Goal: Information Seeking & Learning: Find specific page/section

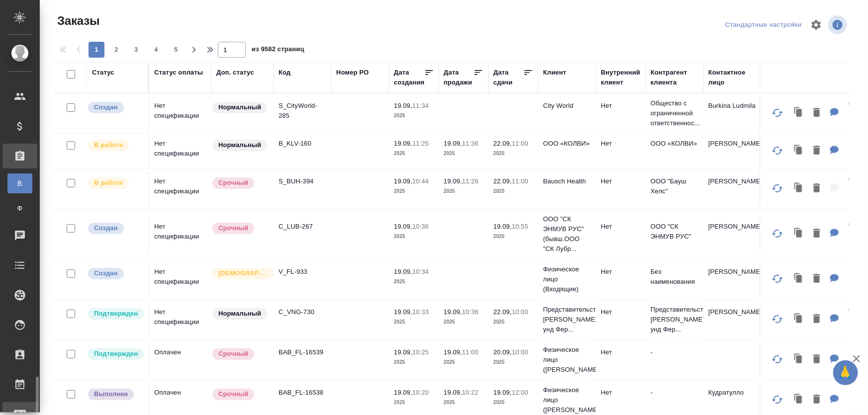
scroll to position [208, 0]
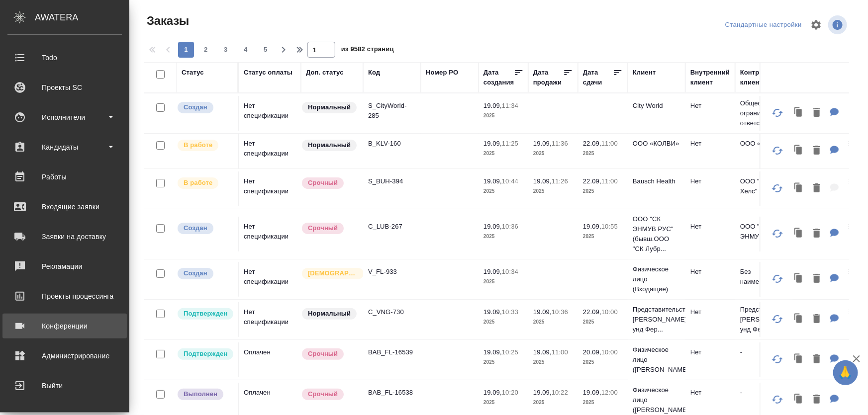
click at [43, 320] on div "Конференции" at bounding box center [64, 326] width 114 height 15
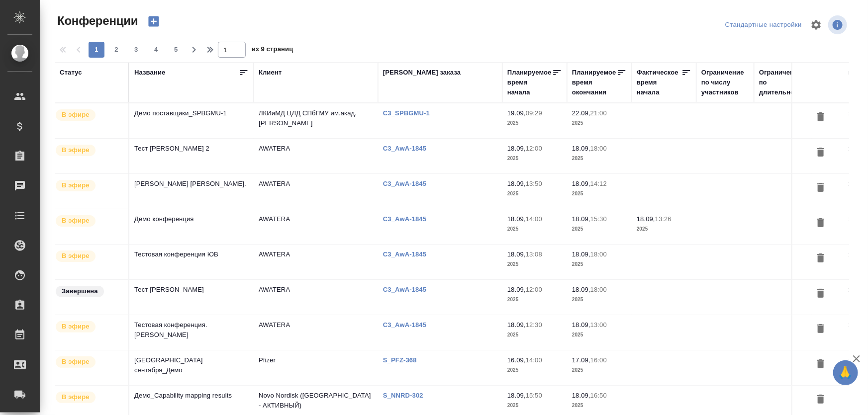
click at [200, 120] on td "Демо поставщики_SPBGMU-1" at bounding box center [191, 120] width 124 height 35
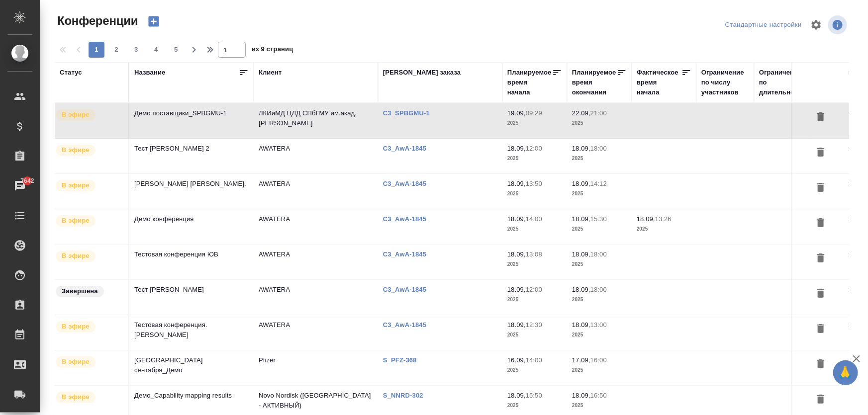
click at [166, 159] on td "Тест Ильина Е. 2" at bounding box center [191, 156] width 124 height 35
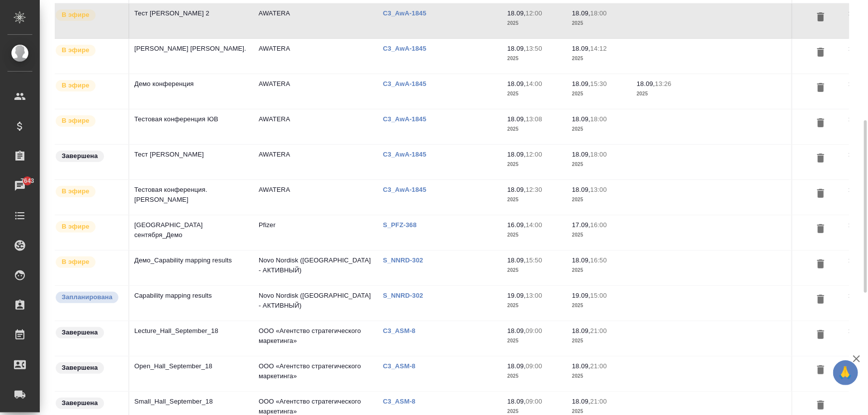
scroll to position [181, 0]
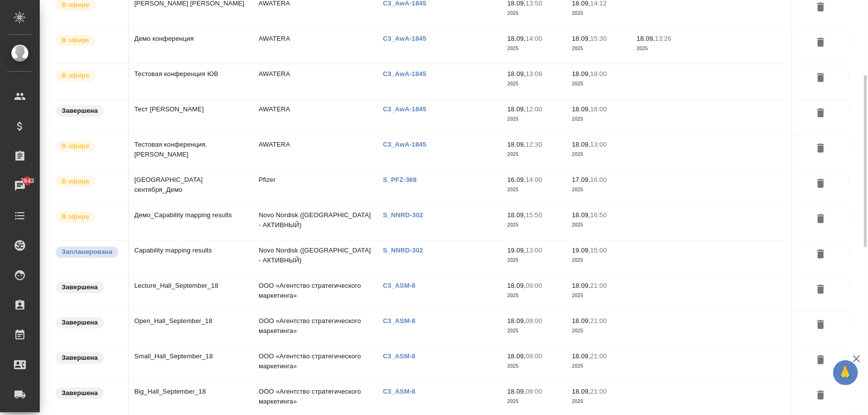
click at [188, 290] on td "Lecture_Hall_September_18" at bounding box center [191, 293] width 124 height 35
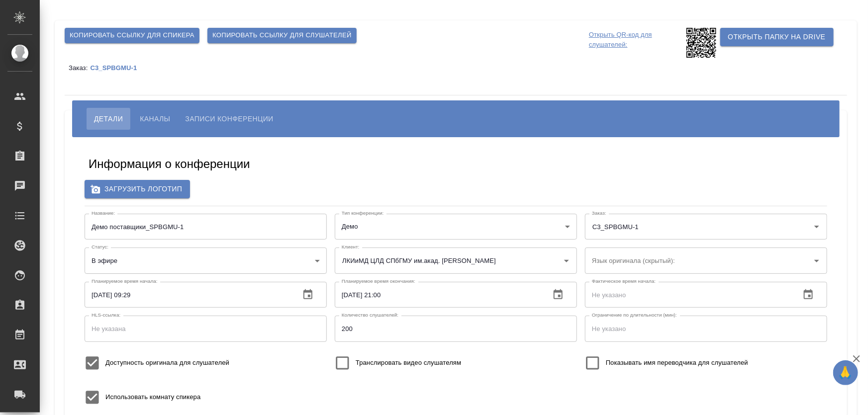
type input "d.zhukova@awatera.com"
click at [156, 121] on span "Каналы" at bounding box center [155, 119] width 30 height 12
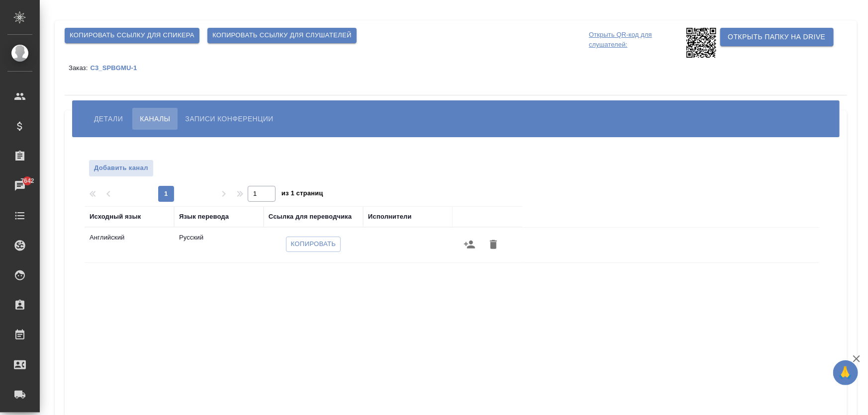
click at [234, 122] on span "Записи конференции" at bounding box center [229, 119] width 88 height 12
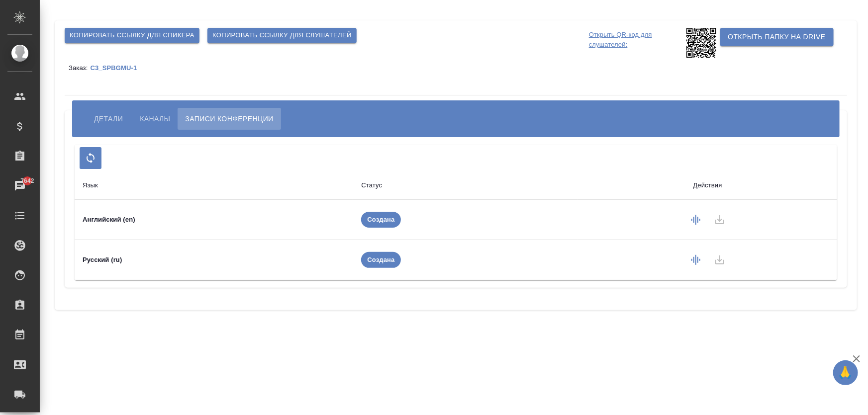
click at [100, 119] on span "Детали" at bounding box center [108, 119] width 29 height 12
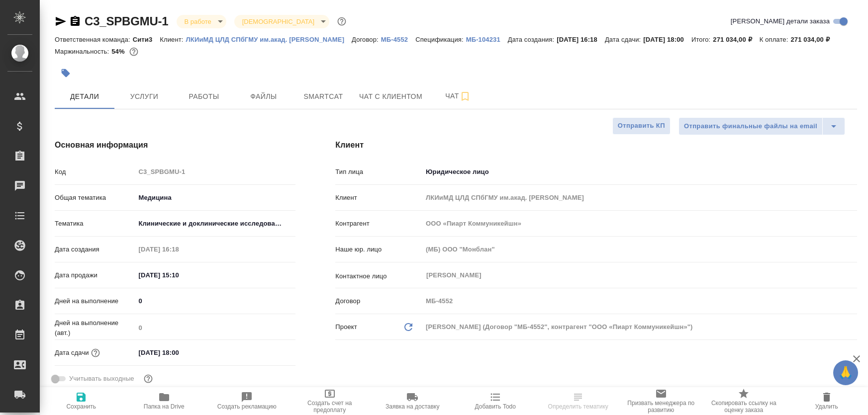
select select "RU"
type textarea "x"
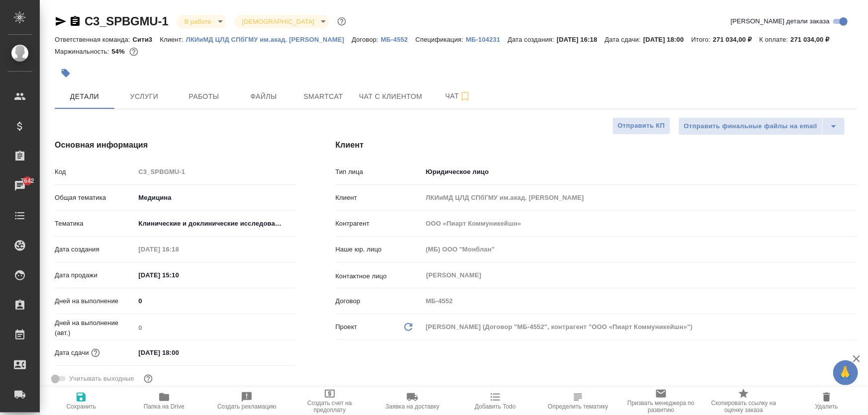
type textarea "x"
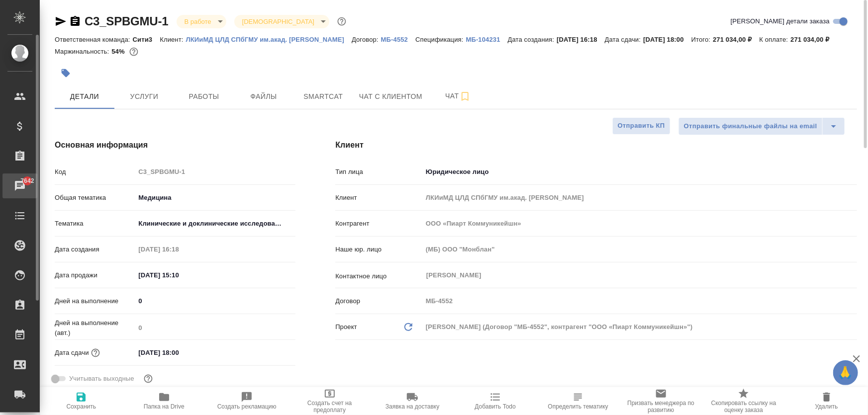
type textarea "x"
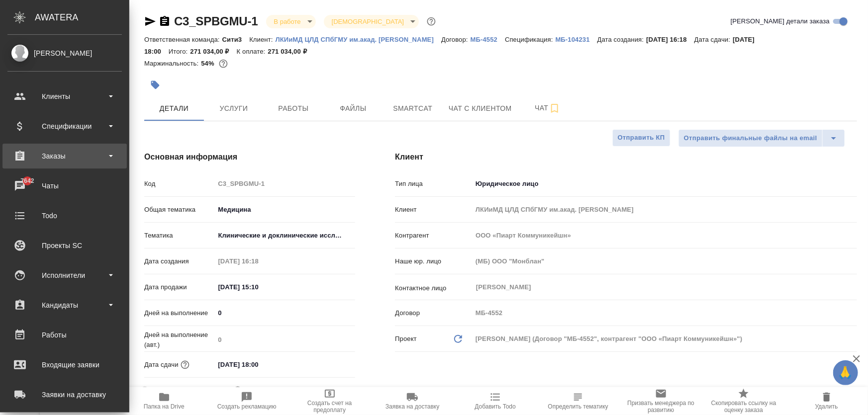
click at [55, 156] on div "Заказы" at bounding box center [64, 156] width 114 height 15
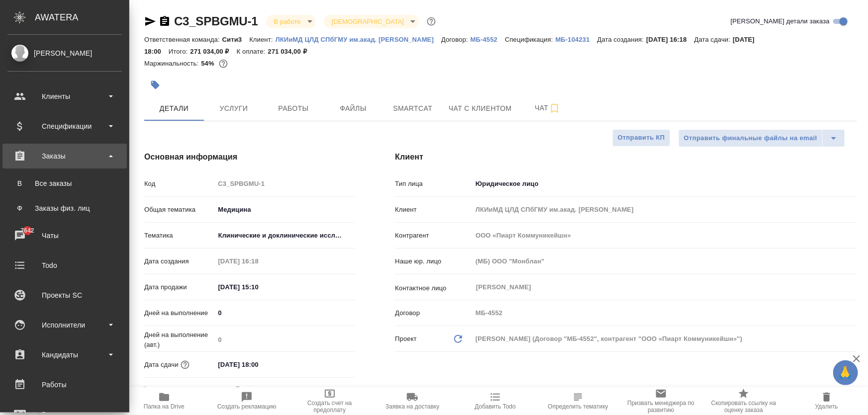
click at [56, 156] on div "Заказы" at bounding box center [64, 156] width 114 height 15
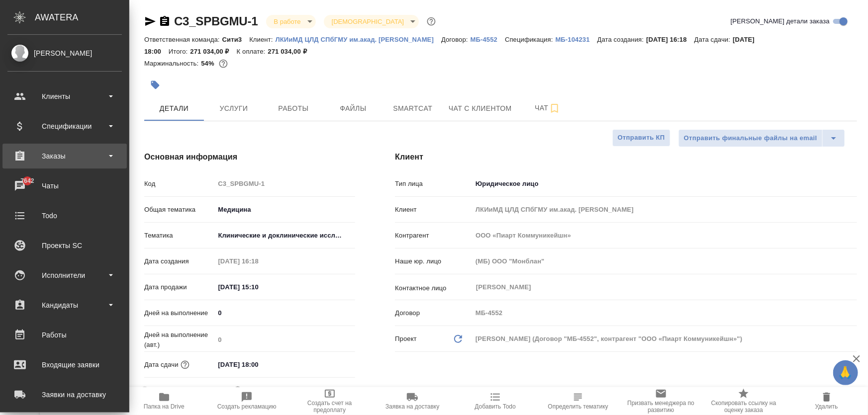
click at [54, 155] on div "Заказы" at bounding box center [64, 156] width 114 height 15
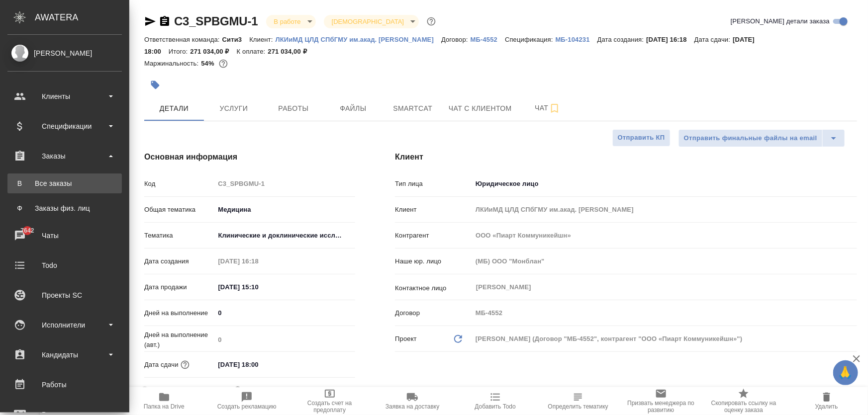
type textarea "x"
click at [57, 182] on div "Все заказы" at bounding box center [64, 184] width 104 height 10
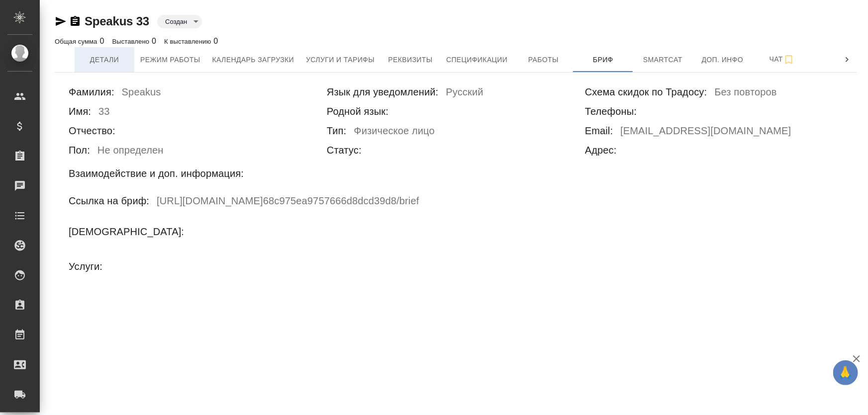
click at [96, 61] on span "Детали" at bounding box center [105, 60] width 48 height 12
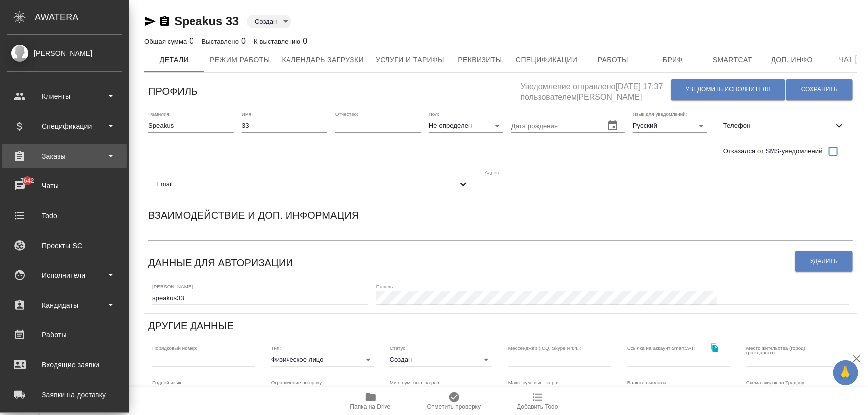
click at [59, 157] on div "Заказы" at bounding box center [64, 156] width 114 height 15
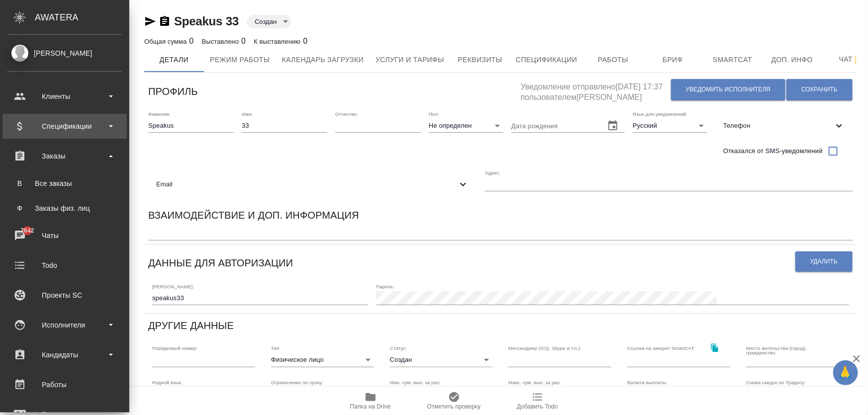
drag, startPoint x: 59, startPoint y: 157, endPoint x: 61, endPoint y: 133, distance: 24.5
click at [59, 157] on div "Заказы" at bounding box center [64, 156] width 114 height 15
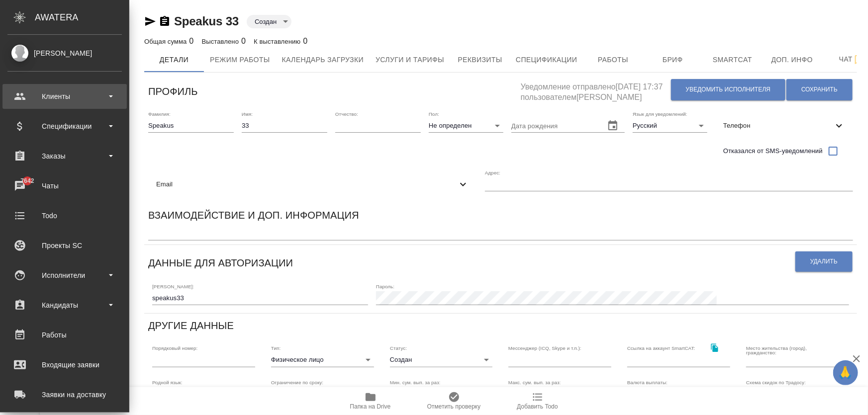
click at [63, 99] on div "Клиенты" at bounding box center [64, 96] width 114 height 15
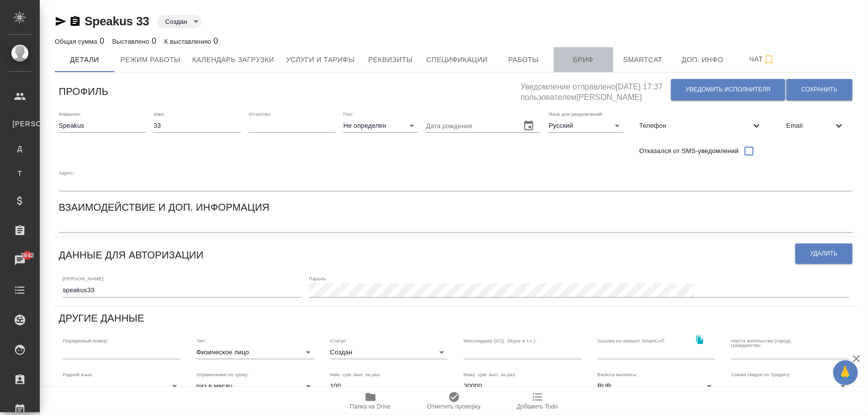
click at [582, 63] on span "Бриф" at bounding box center [584, 60] width 48 height 12
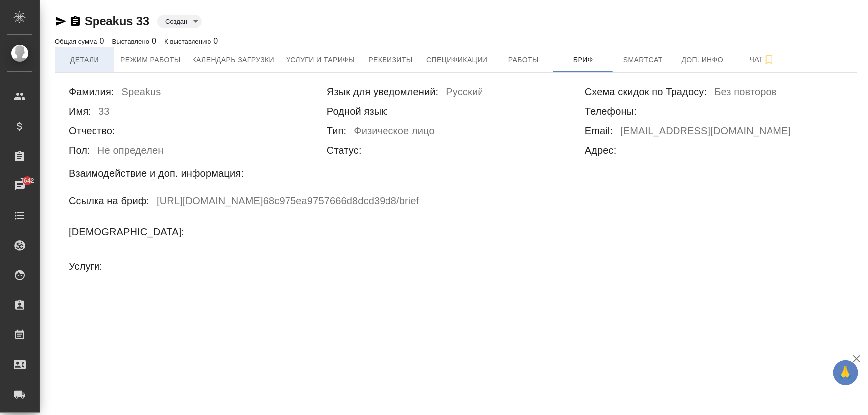
click at [99, 63] on span "Детали" at bounding box center [85, 60] width 48 height 12
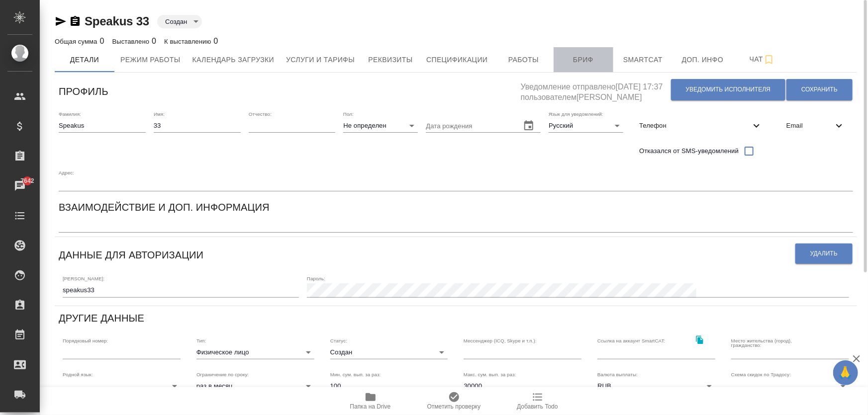
click at [567, 59] on span "Бриф" at bounding box center [584, 60] width 48 height 12
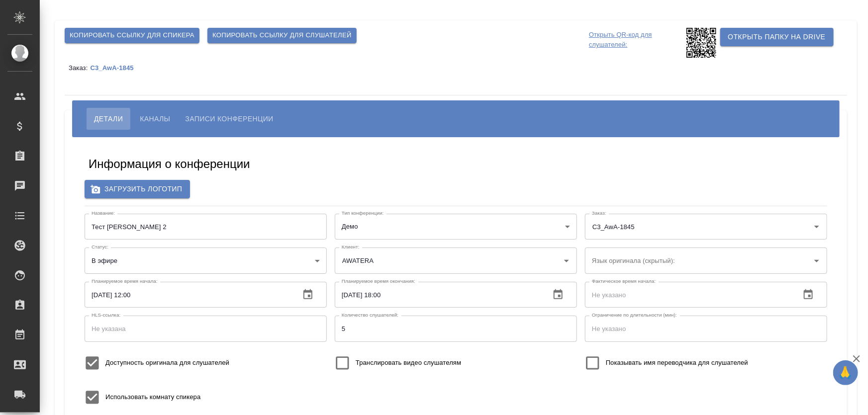
type input "[EMAIL_ADDRESS][DOMAIN_NAME]"
click at [101, 68] on p "C3_AwA-1845" at bounding box center [115, 67] width 51 height 7
click at [218, 85] on div "Копировать ссылку для спикера Копировать ссылку для слушателей Открыть QR-код д…" at bounding box center [456, 320] width 802 height 600
click at [152, 122] on span "Каналы" at bounding box center [155, 119] width 30 height 12
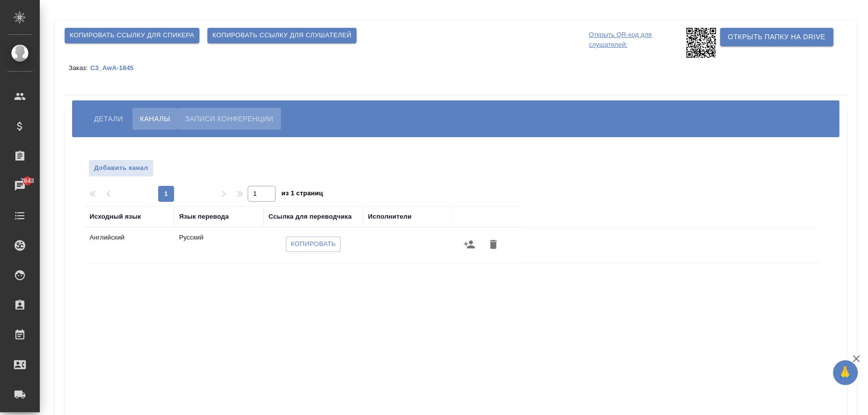
click at [243, 120] on span "Записи конференции" at bounding box center [229, 119] width 88 height 12
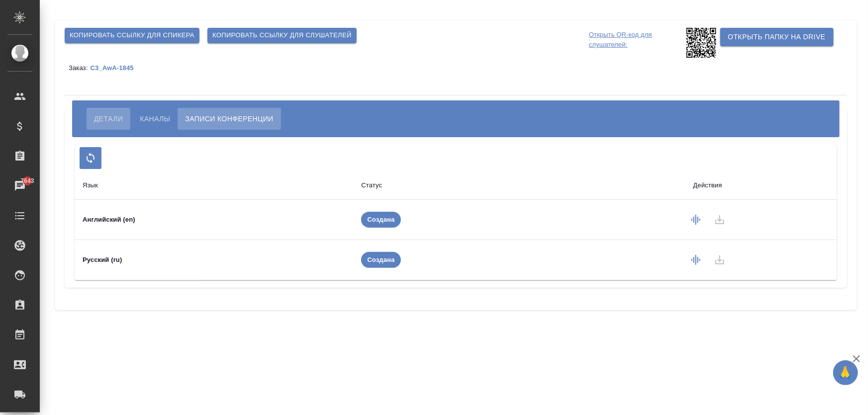
click at [107, 119] on span "Детали" at bounding box center [108, 119] width 29 height 12
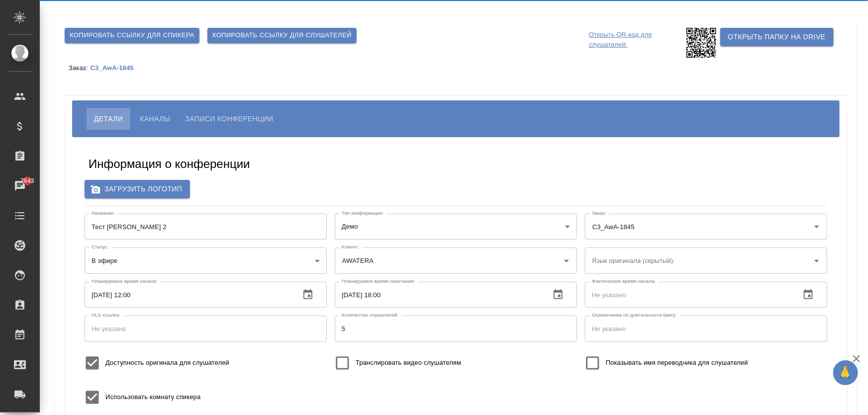
type input "[EMAIL_ADDRESS][DOMAIN_NAME]"
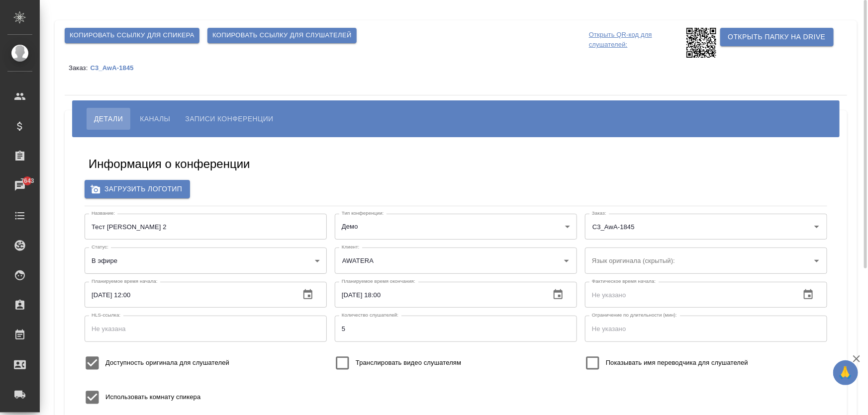
click at [113, 69] on p "C3_AwA-1845" at bounding box center [115, 67] width 51 height 7
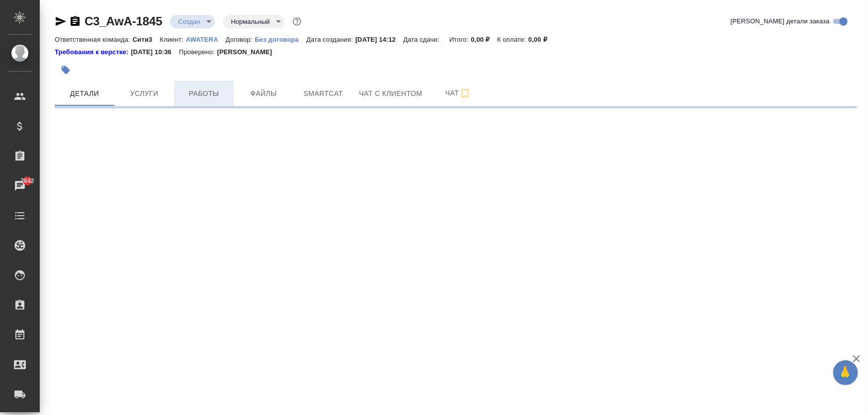
select select "RU"
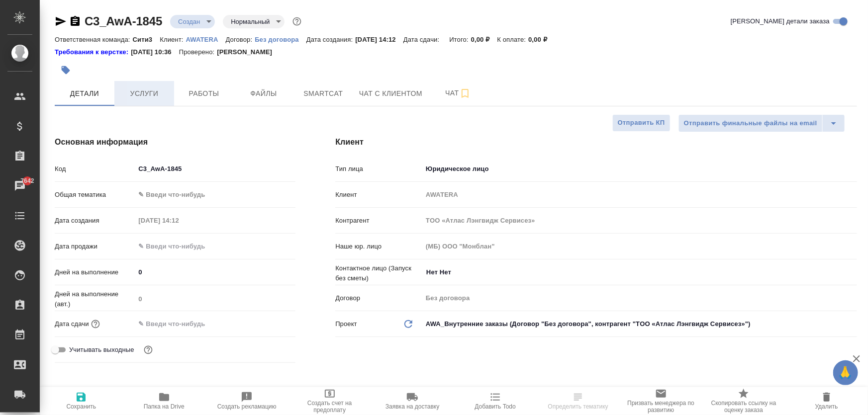
type textarea "x"
click at [149, 98] on span "Услуги" at bounding box center [144, 94] width 48 height 12
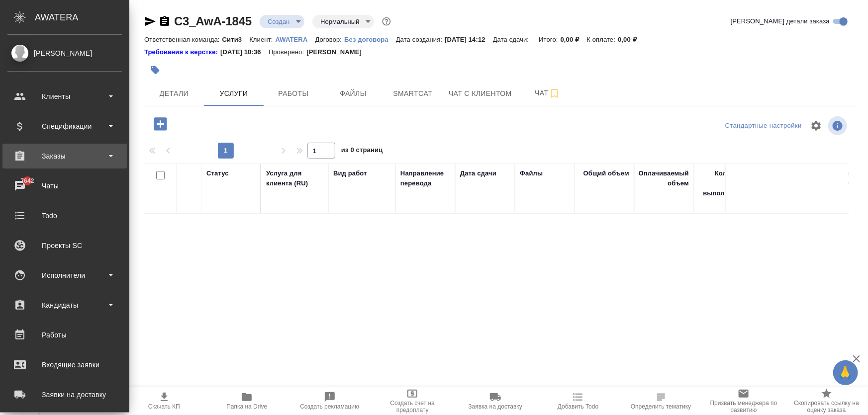
click at [52, 162] on div "Заказы" at bounding box center [64, 156] width 114 height 15
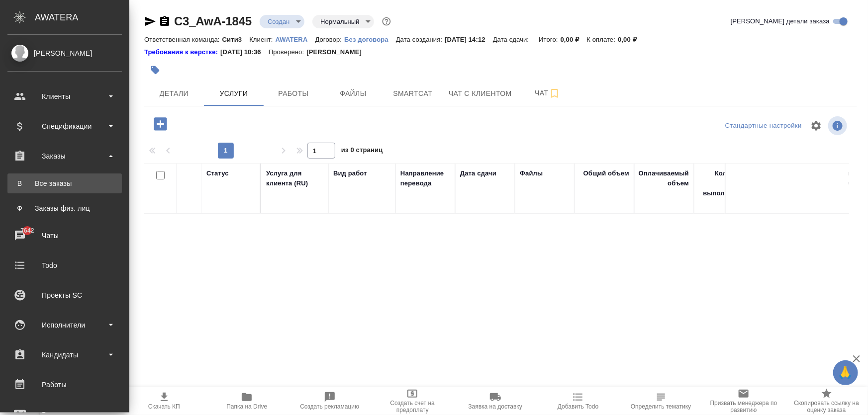
click at [59, 188] on div "Все заказы" at bounding box center [64, 184] width 104 height 10
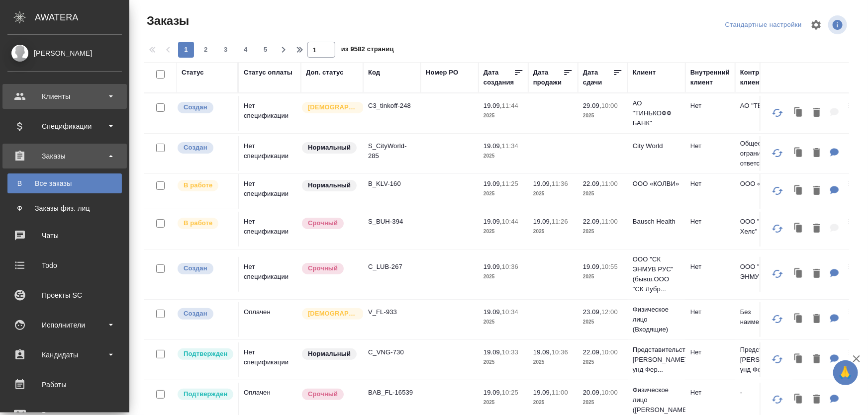
scroll to position [10, 0]
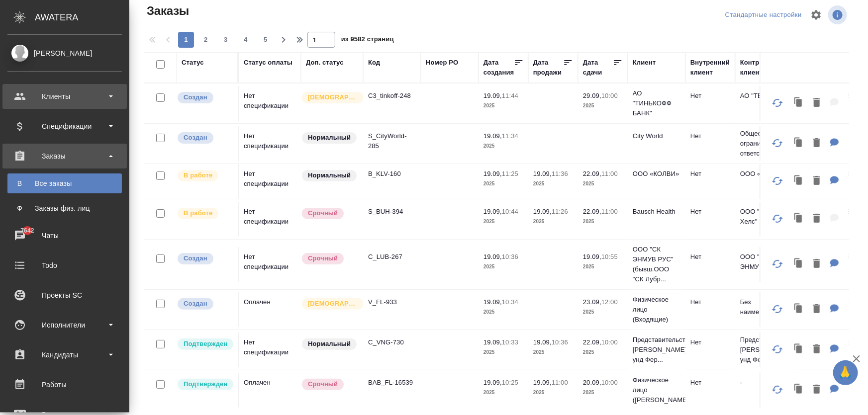
click at [41, 95] on div "Клиенты" at bounding box center [64, 96] width 114 height 15
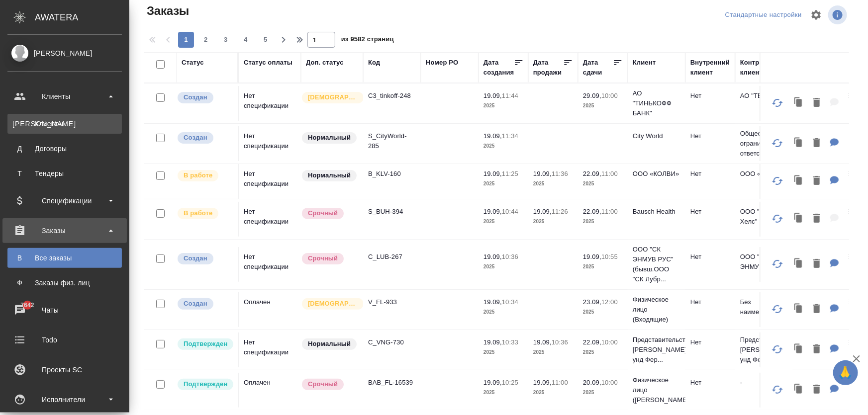
click at [43, 122] on div "Клиенты" at bounding box center [64, 124] width 104 height 10
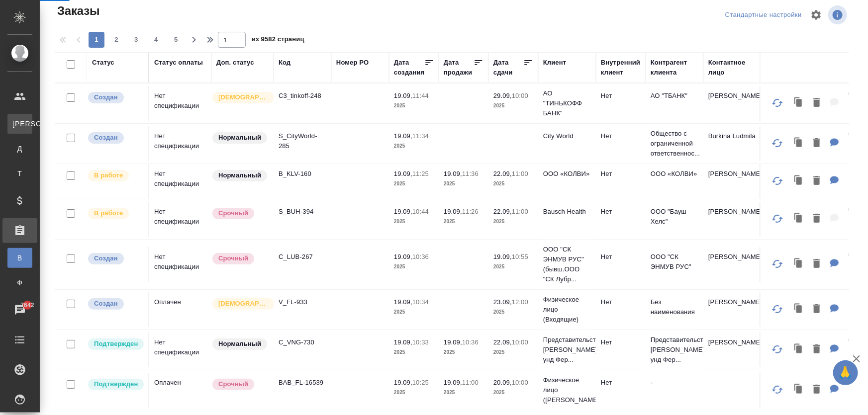
select select "RU"
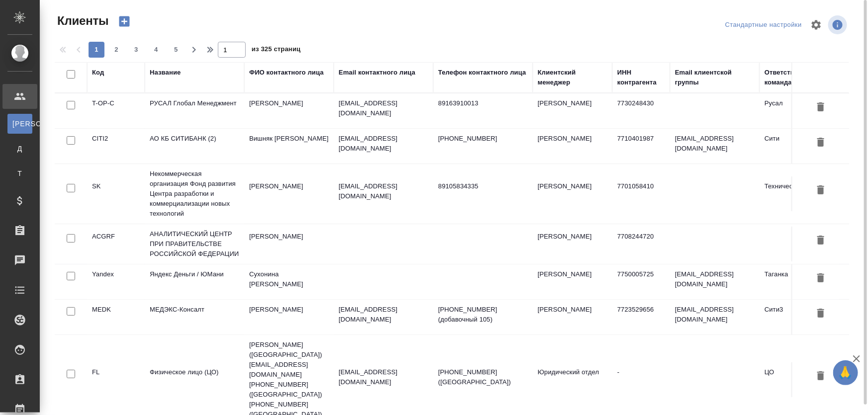
click at [201, 106] on td "РУСАЛ Глобал Менеджмент" at bounding box center [194, 111] width 99 height 35
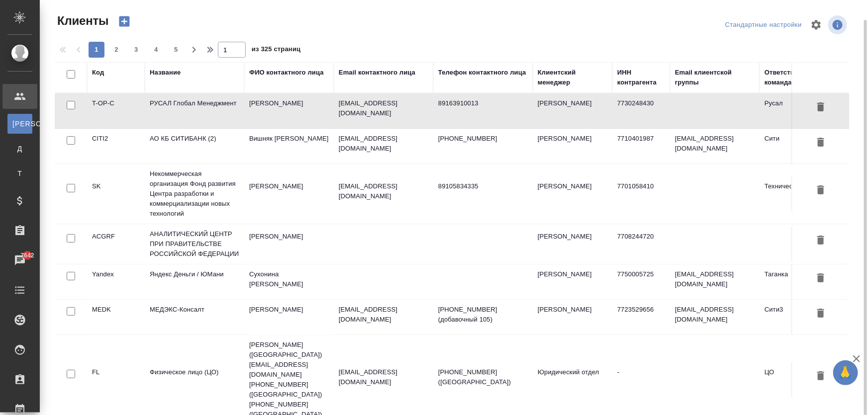
scroll to position [10, 0]
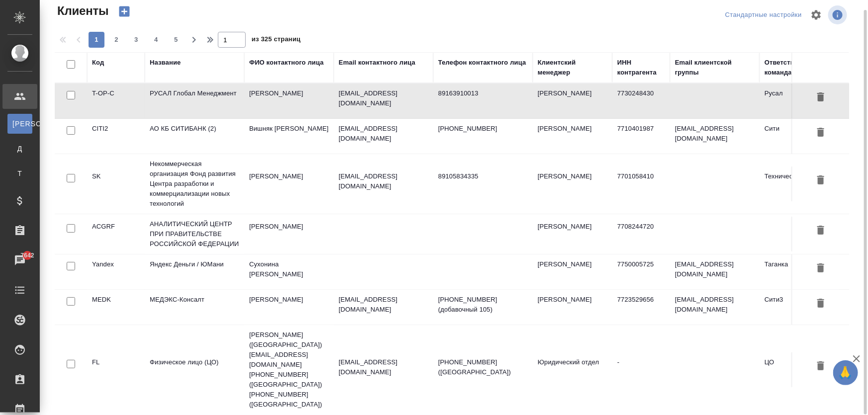
click at [164, 62] on div "Название" at bounding box center [165, 63] width 31 height 10
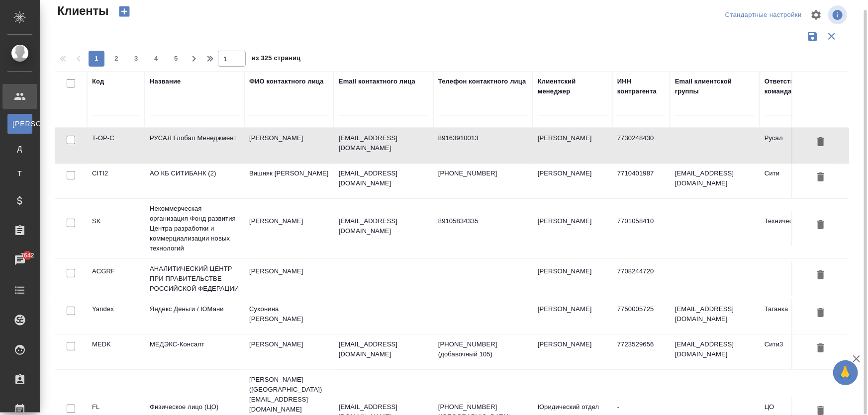
click at [175, 105] on input "text" at bounding box center [195, 109] width 90 height 12
type input "русал"
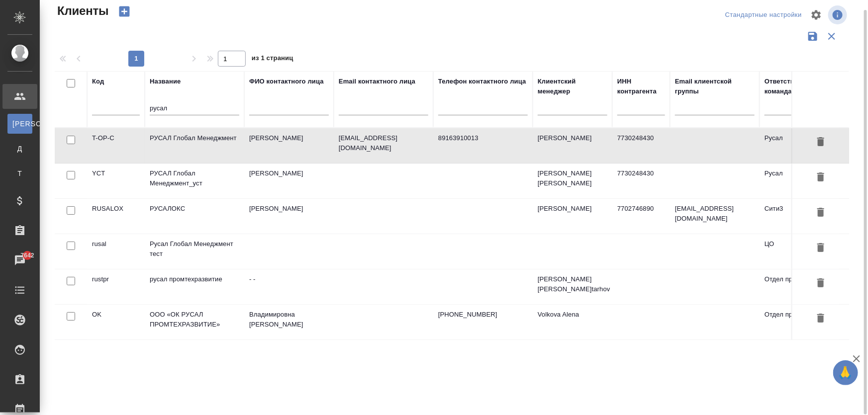
click at [178, 179] on td "РУСАЛ Глобал Менеджмент_уст" at bounding box center [194, 181] width 99 height 35
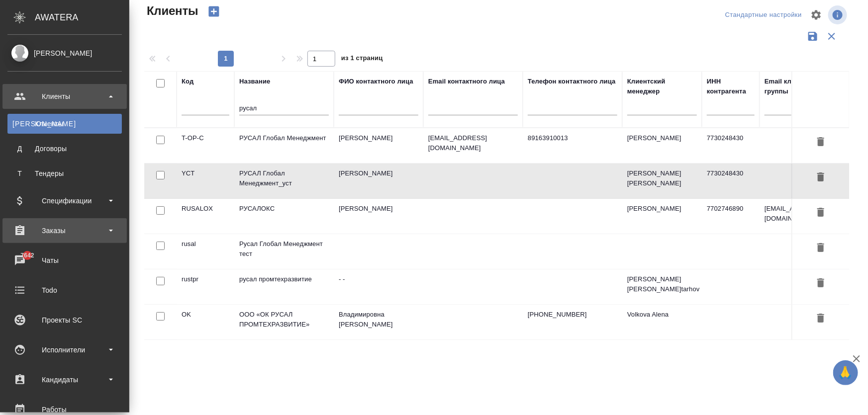
click at [60, 228] on div "Заказы" at bounding box center [64, 230] width 114 height 15
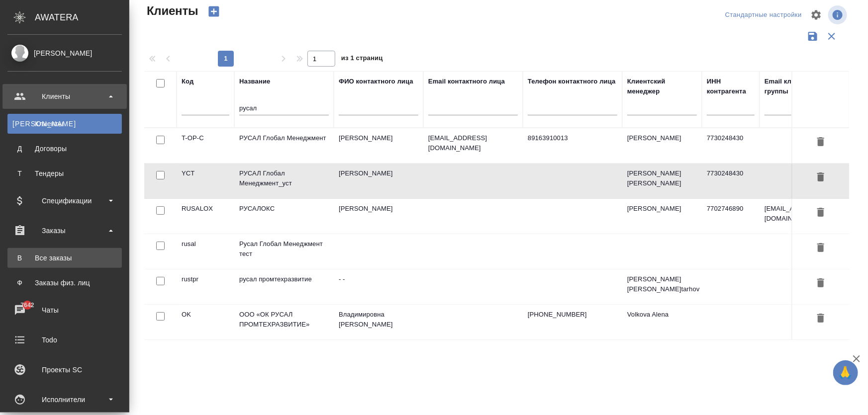
click at [65, 257] on div "Все заказы" at bounding box center [64, 258] width 104 height 10
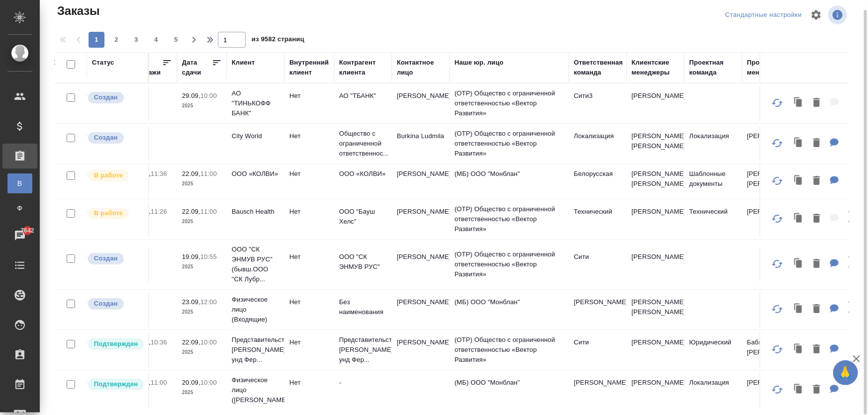
scroll to position [0, 312]
drag, startPoint x: 595, startPoint y: 69, endPoint x: 660, endPoint y: 77, distance: 65.1
click at [595, 69] on div "Ответственная команда" at bounding box center [597, 68] width 49 height 20
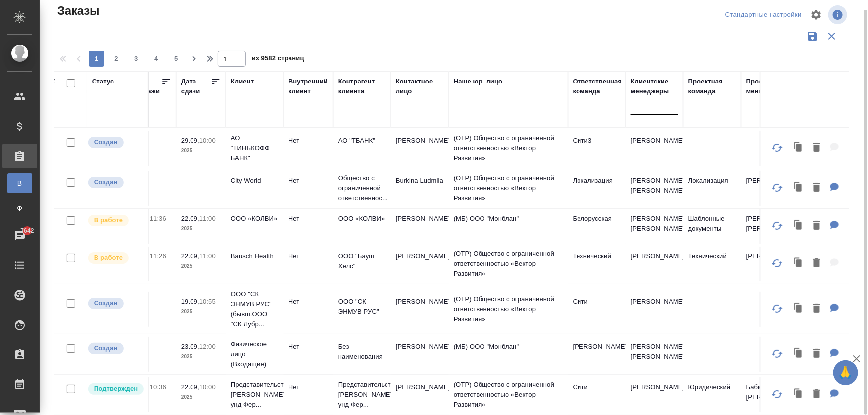
click at [650, 105] on div at bounding box center [655, 105] width 48 height 14
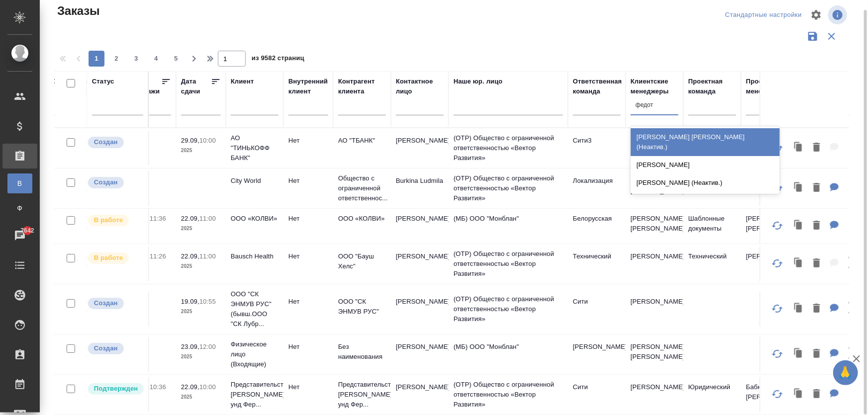
type input "федото"
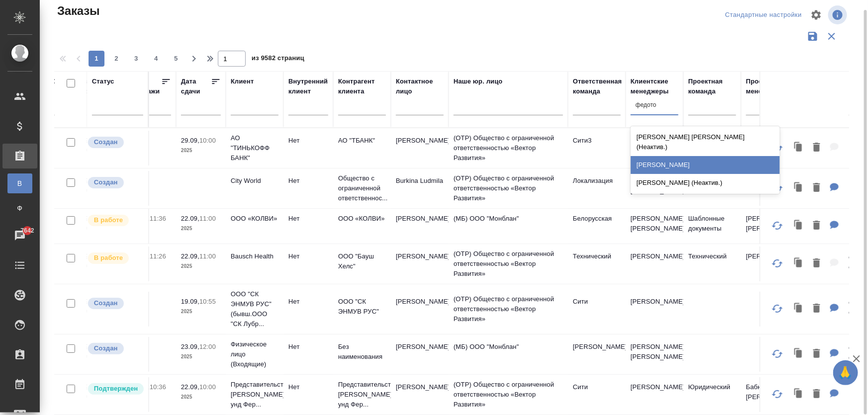
drag, startPoint x: 661, startPoint y: 153, endPoint x: 441, endPoint y: 253, distance: 241.5
click at [661, 156] on div "Федотова Ирина" at bounding box center [705, 165] width 149 height 18
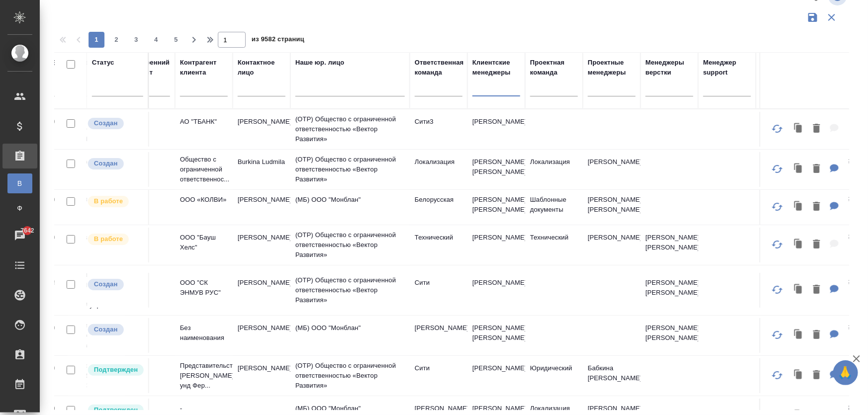
scroll to position [0, 479]
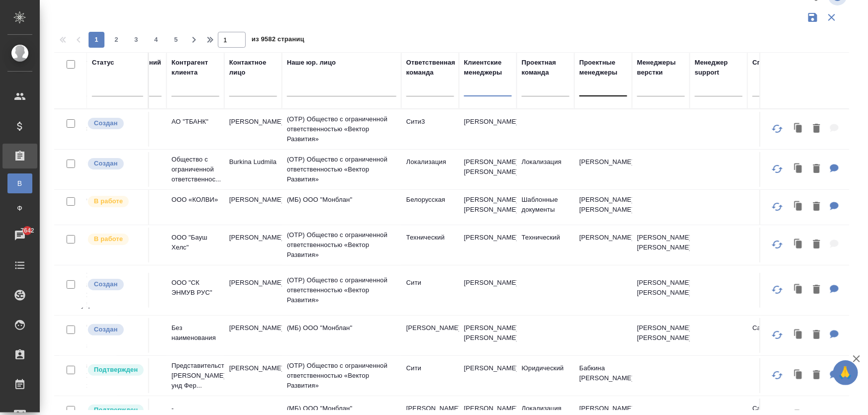
click at [589, 87] on div at bounding box center [603, 86] width 48 height 14
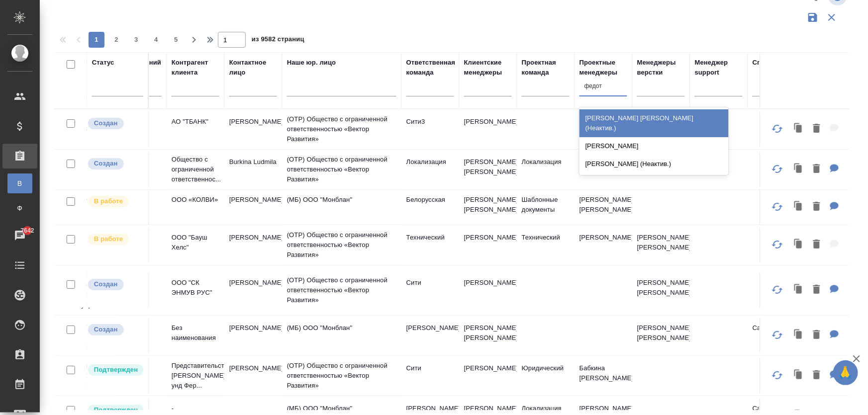
type input "федото"
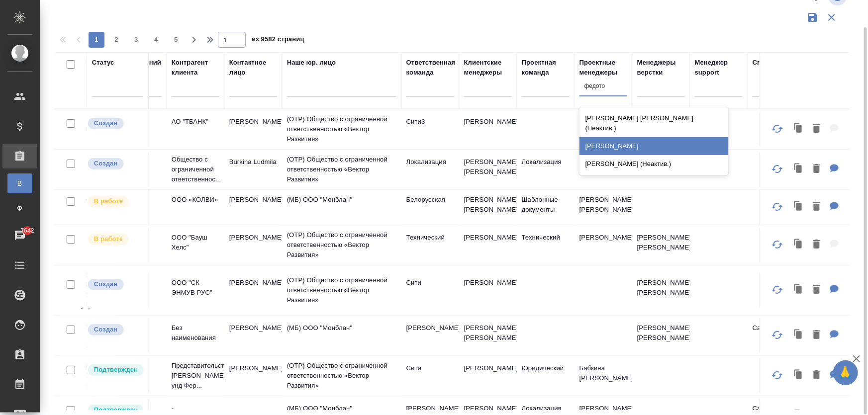
drag, startPoint x: 628, startPoint y: 137, endPoint x: 606, endPoint y: 135, distance: 22.0
click at [628, 137] on div "Федотова Ирина" at bounding box center [653, 146] width 149 height 18
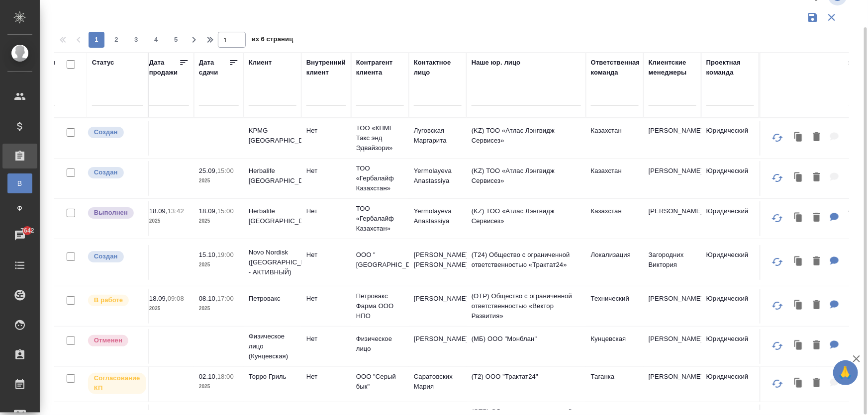
scroll to position [0, 0]
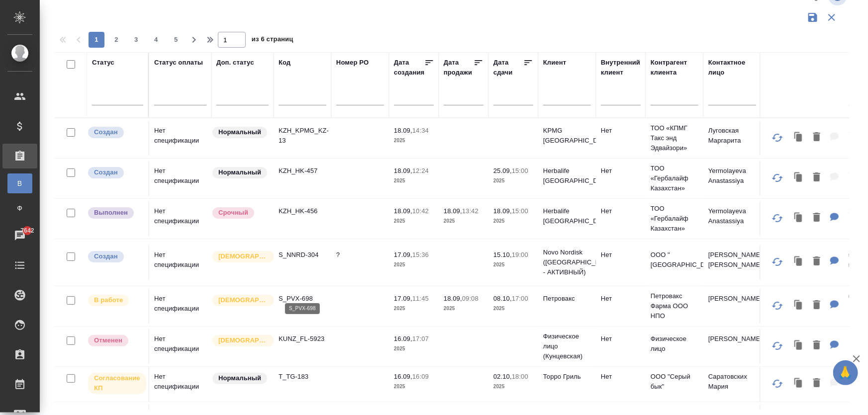
click at [294, 294] on p "S_PVX-698" at bounding box center [303, 299] width 48 height 10
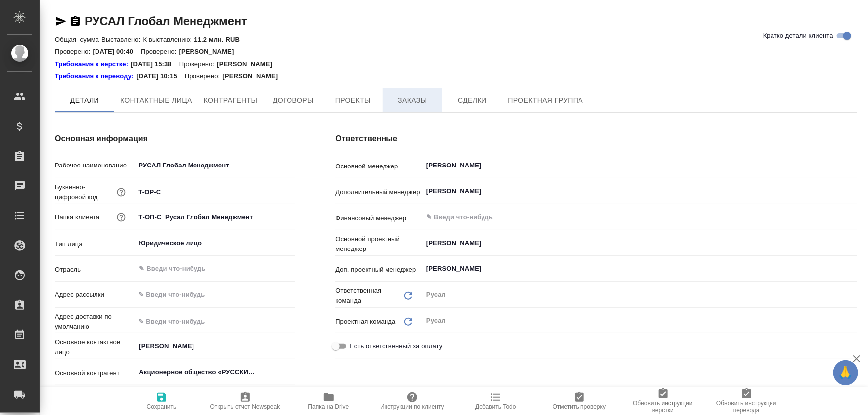
click at [409, 96] on span "Заказы" at bounding box center [412, 101] width 48 height 12
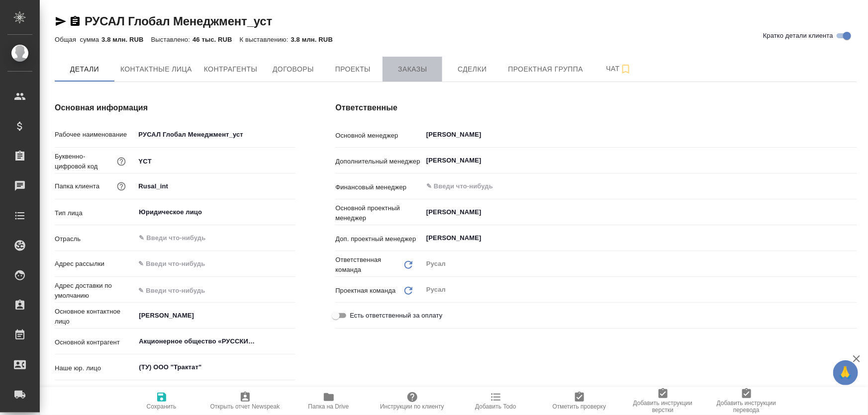
click at [411, 71] on span "Заказы" at bounding box center [412, 69] width 48 height 12
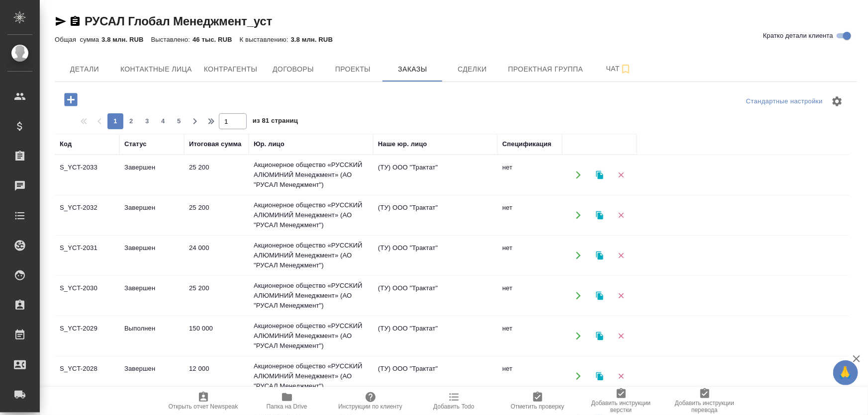
click at [272, 177] on td "Акционерное общество «РУССКИЙ АЛЮМИНИЙ Менеджмент» (АО "РУСАЛ Менеджмент")" at bounding box center [311, 175] width 124 height 40
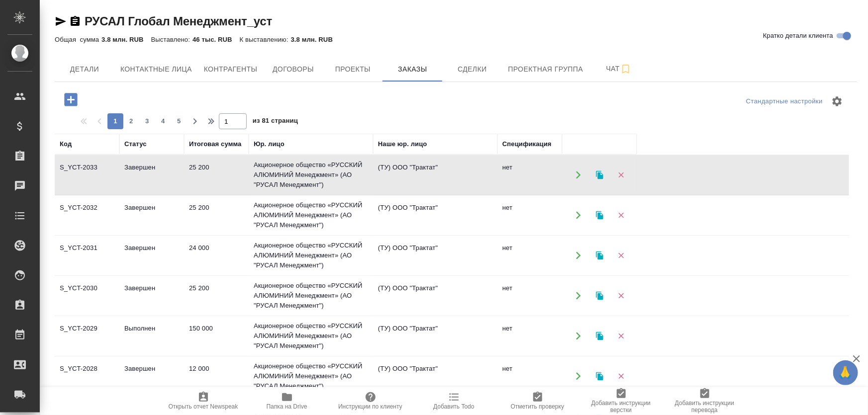
click at [272, 177] on td "Акционерное общество «РУССКИЙ АЛЮМИНИЙ Менеджмент» (АО "РУСАЛ Менеджмент")" at bounding box center [311, 175] width 124 height 40
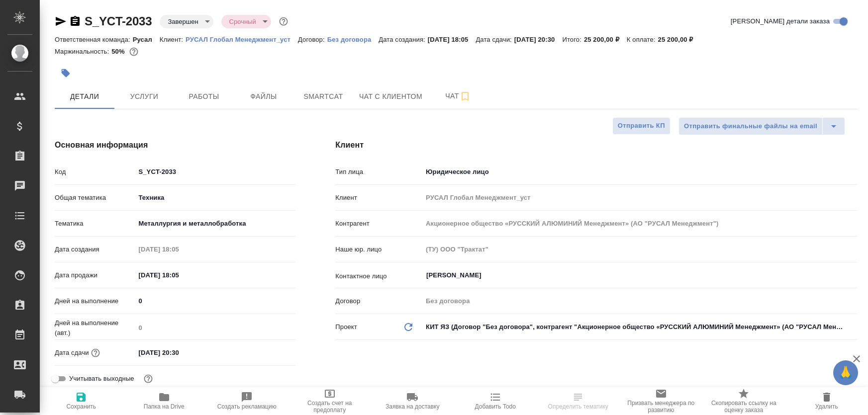
select select "RU"
click at [147, 93] on span "Услуги" at bounding box center [144, 97] width 48 height 12
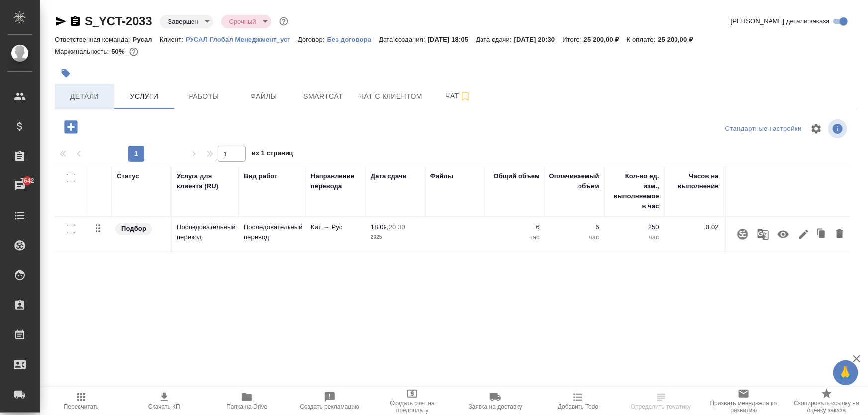
click at [96, 99] on span "Детали" at bounding box center [85, 97] width 48 height 12
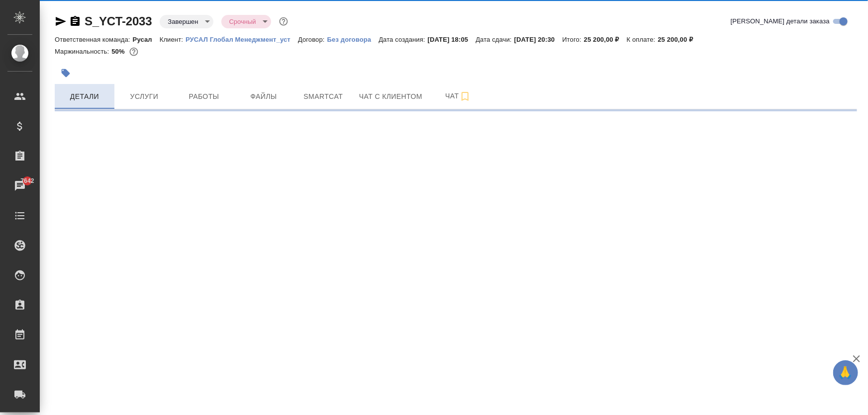
select select "RU"
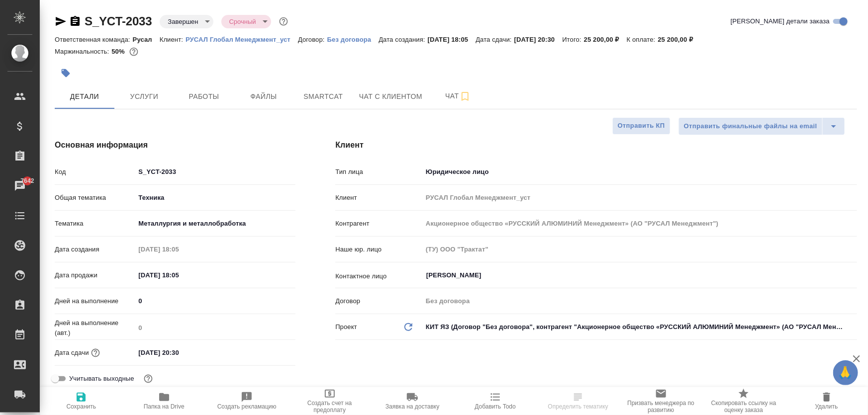
type textarea "x"
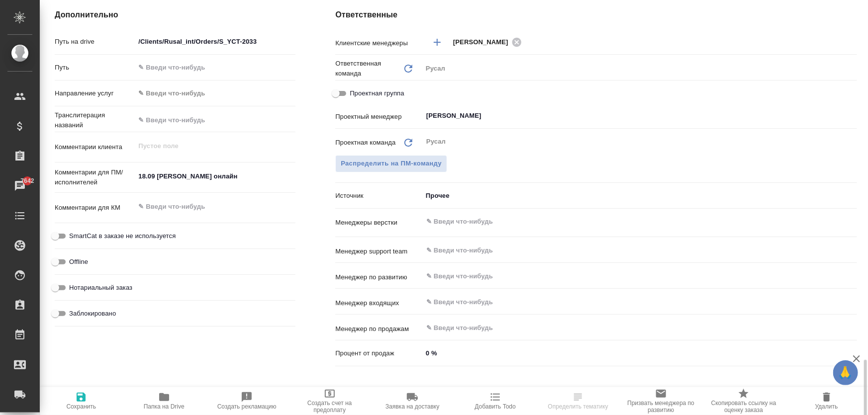
scroll to position [542, 0]
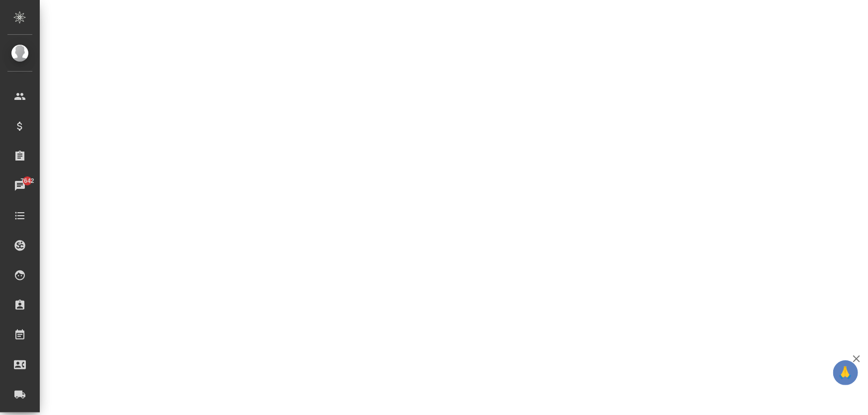
select select "RU"
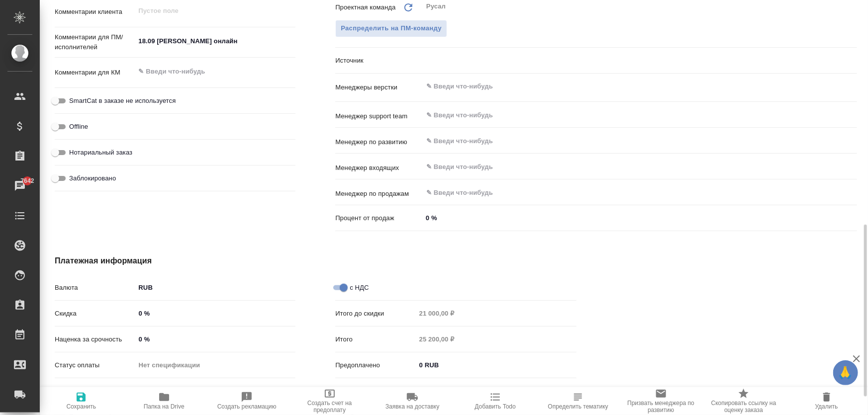
type textarea "x"
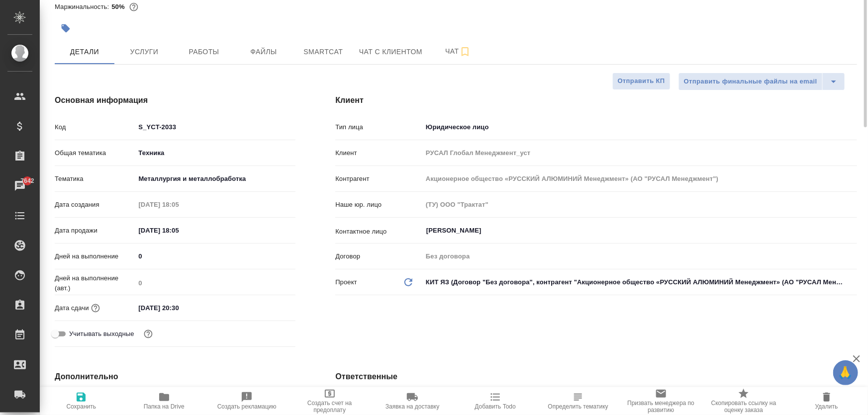
scroll to position [0, 0]
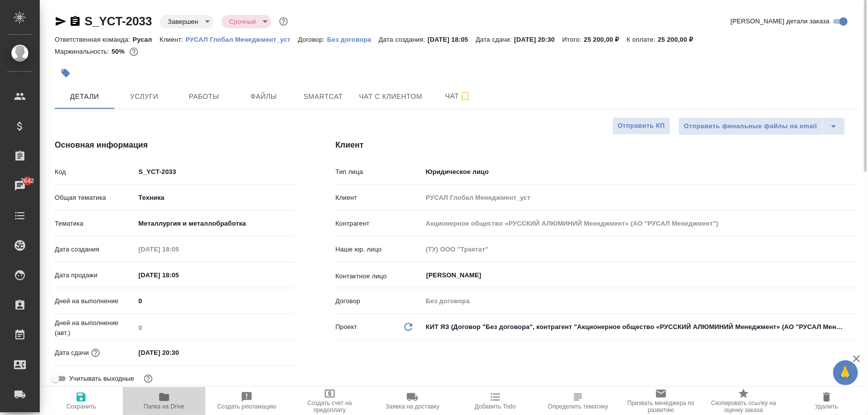
click at [168, 399] on icon "button" at bounding box center [164, 397] width 10 height 8
type textarea "x"
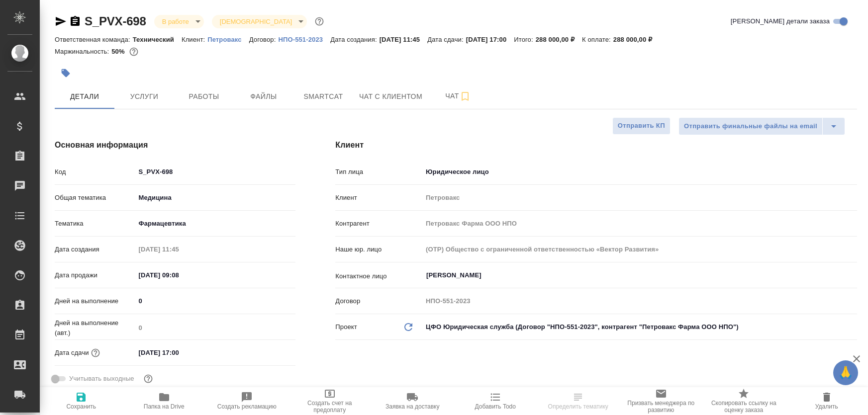
select select "RU"
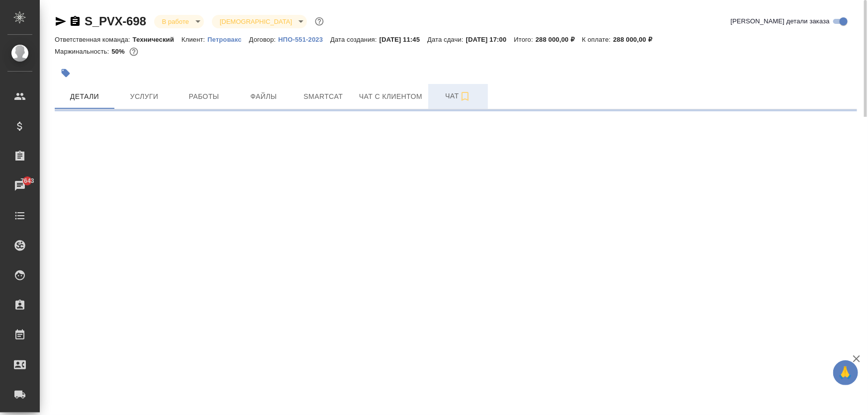
select select "RU"
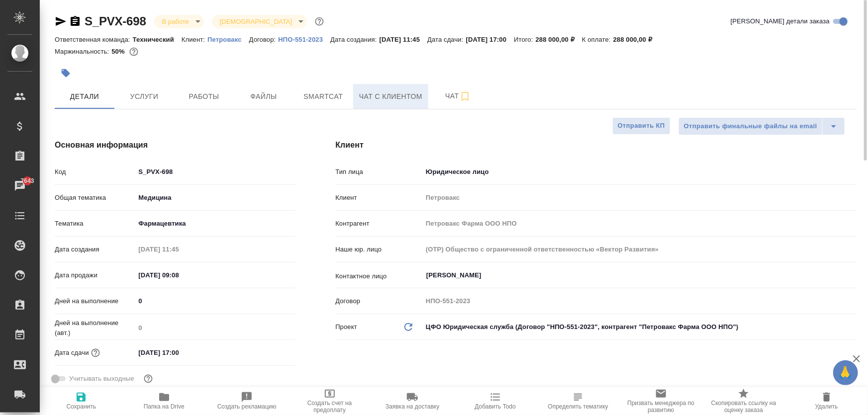
type textarea "x"
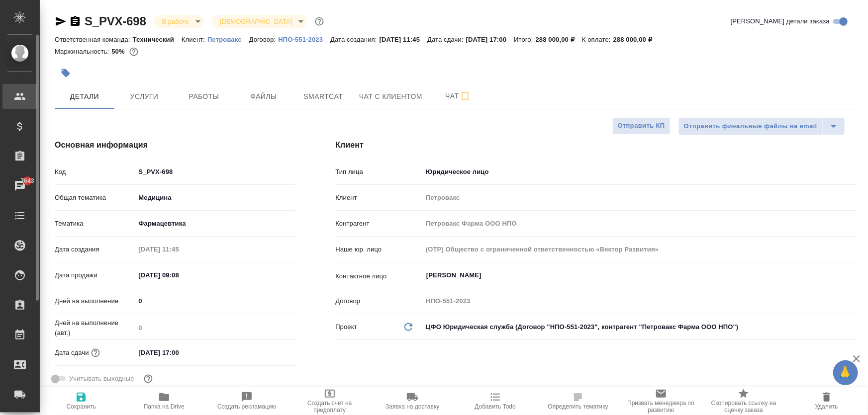
type textarea "x"
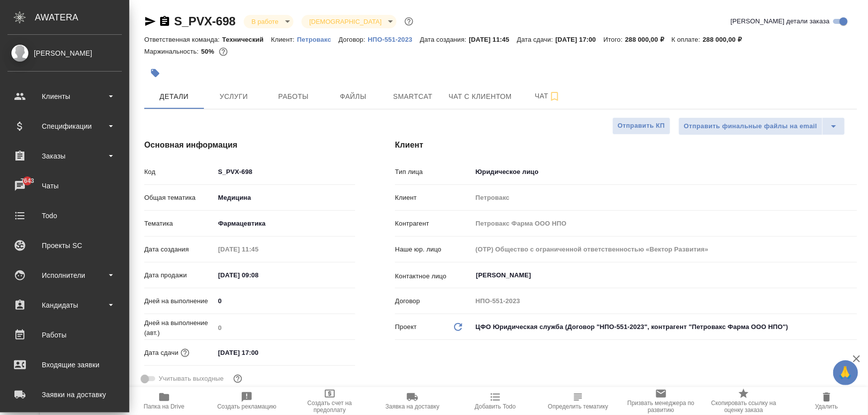
type textarea "x"
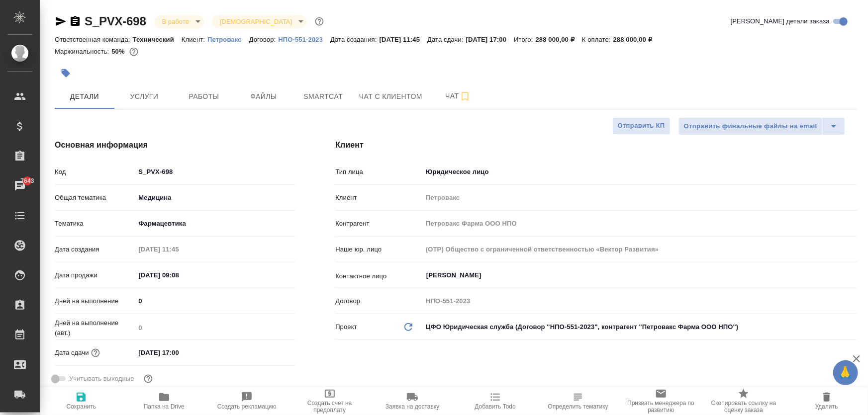
type textarea "x"
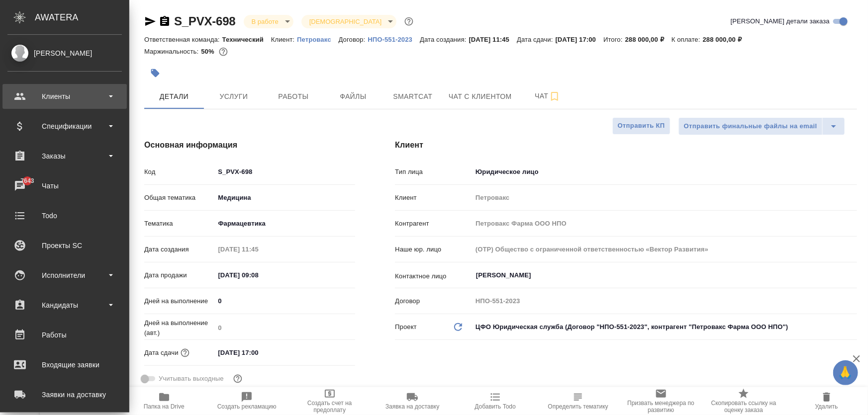
click at [49, 99] on div "Клиенты" at bounding box center [64, 96] width 114 height 15
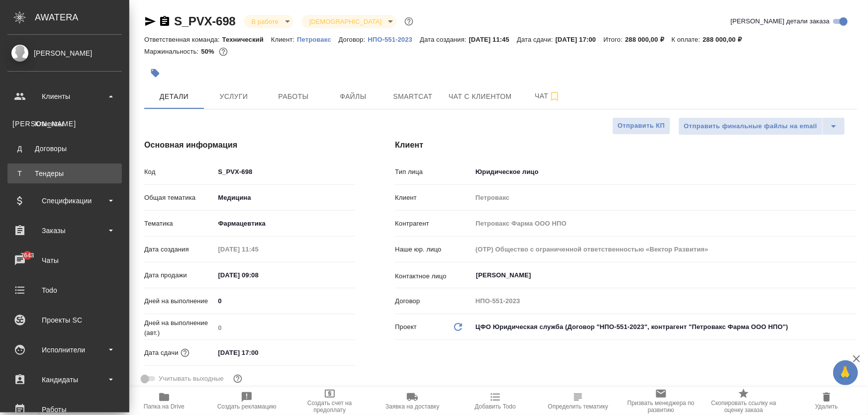
type textarea "x"
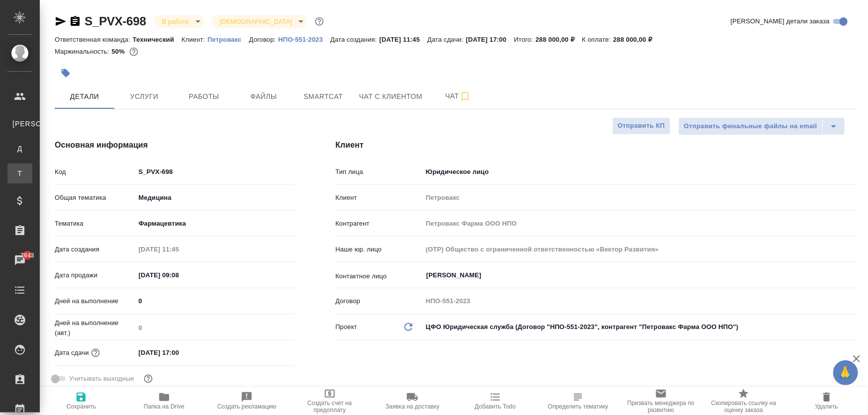
type textarea "x"
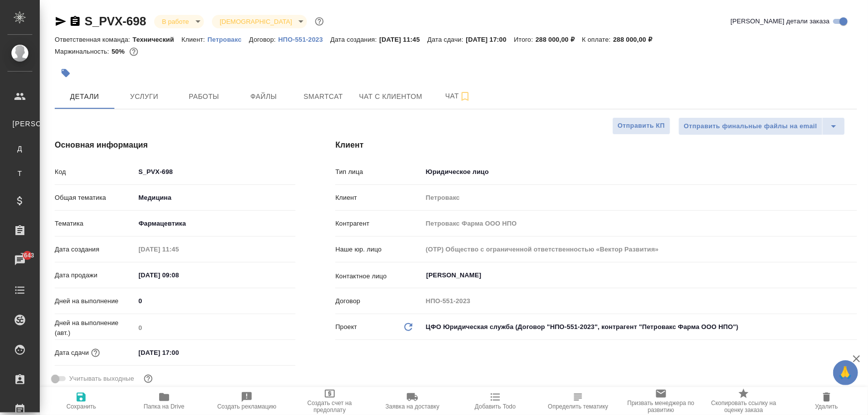
type textarea "x"
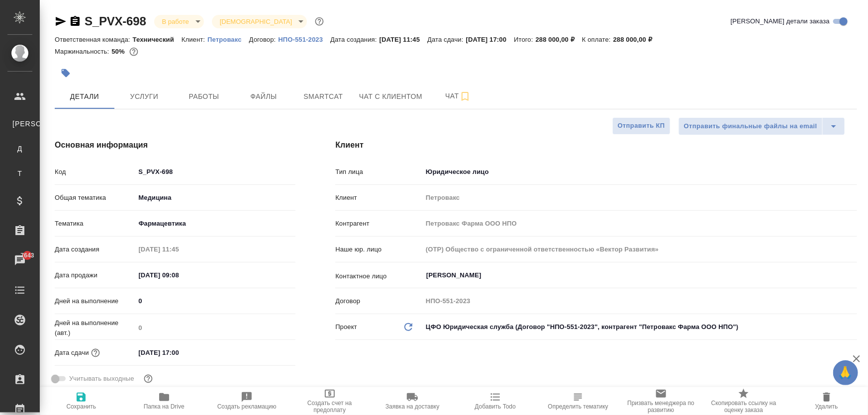
type textarea "x"
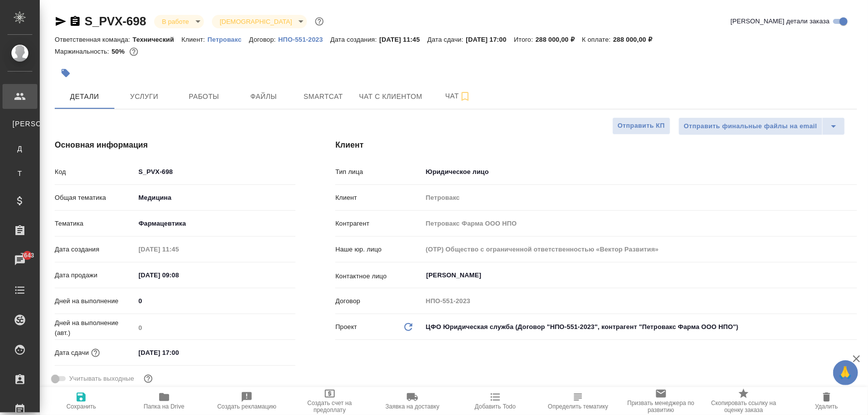
type textarea "x"
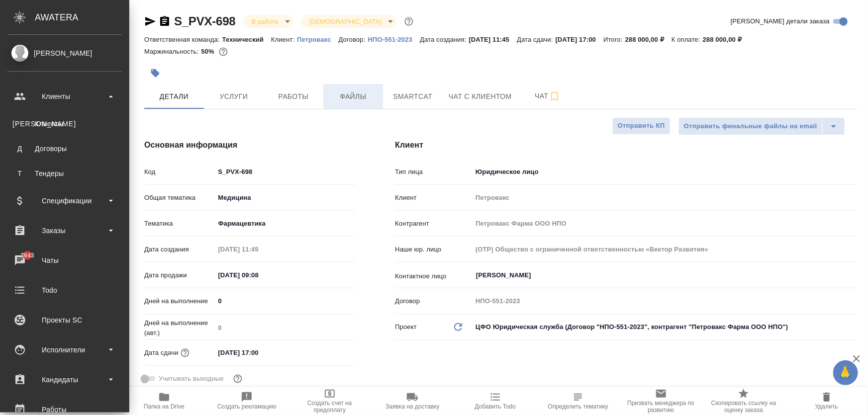
type textarea "x"
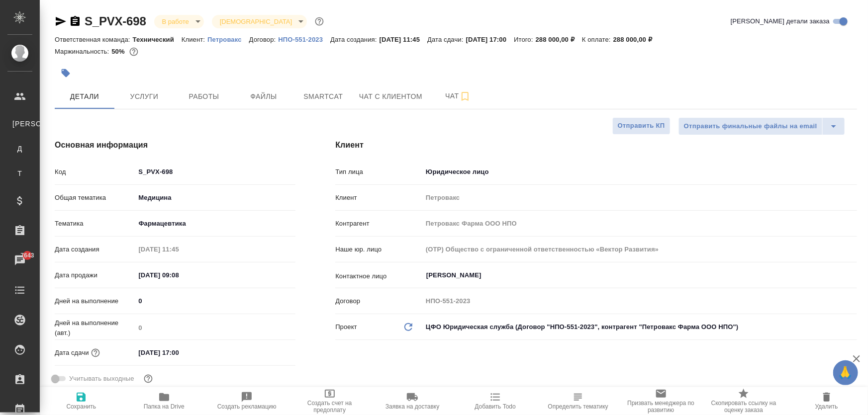
type textarea "x"
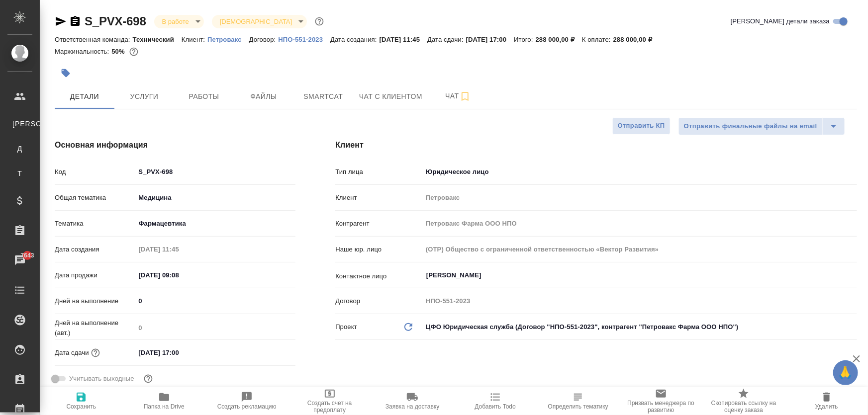
type textarea "x"
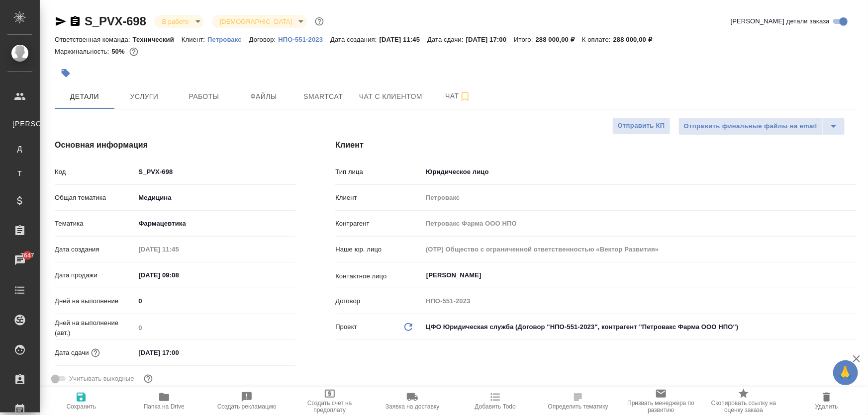
type textarea "x"
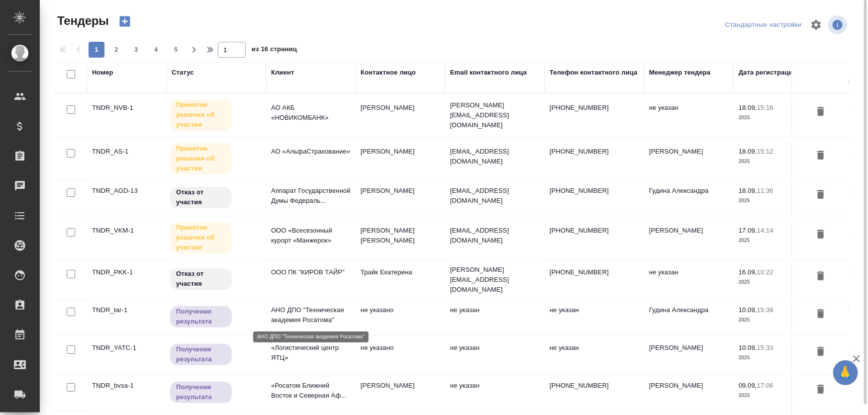
click at [306, 312] on p "АНО ДПО "Техническая академия Росатома"" at bounding box center [311, 315] width 80 height 20
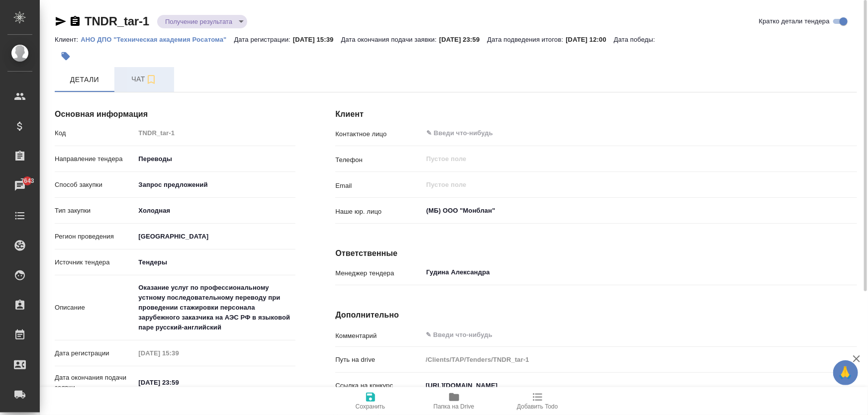
click at [136, 85] on span "Чат" at bounding box center [144, 79] width 48 height 12
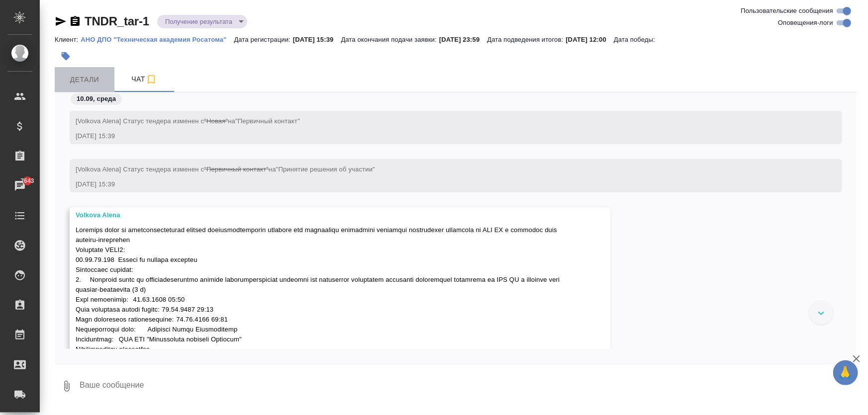
click at [72, 79] on span "Детали" at bounding box center [85, 80] width 48 height 12
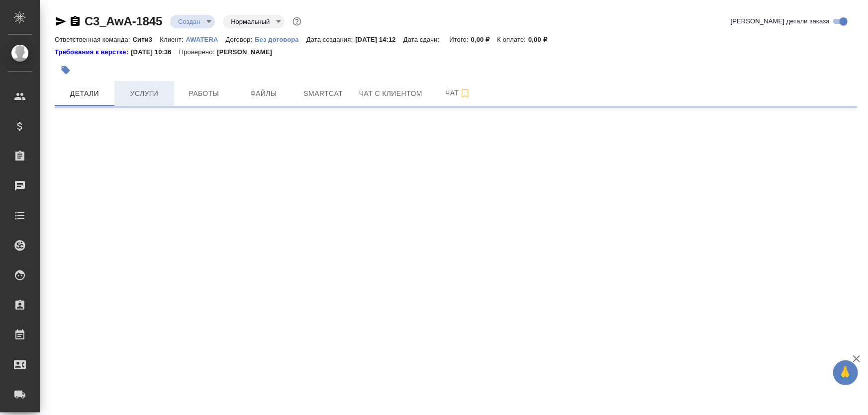
drag, startPoint x: 0, startPoint y: 0, endPoint x: 157, endPoint y: 97, distance: 185.0
click at [157, 97] on span "Услуги" at bounding box center [144, 94] width 48 height 12
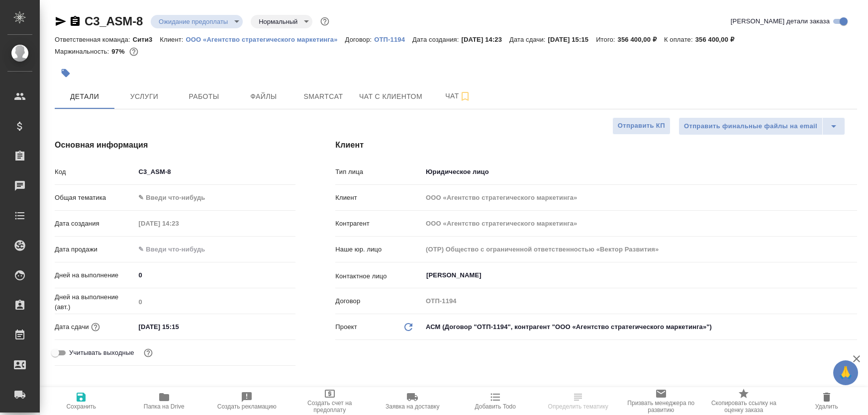
select select "RU"
click at [146, 98] on span "Услуги" at bounding box center [144, 97] width 48 height 12
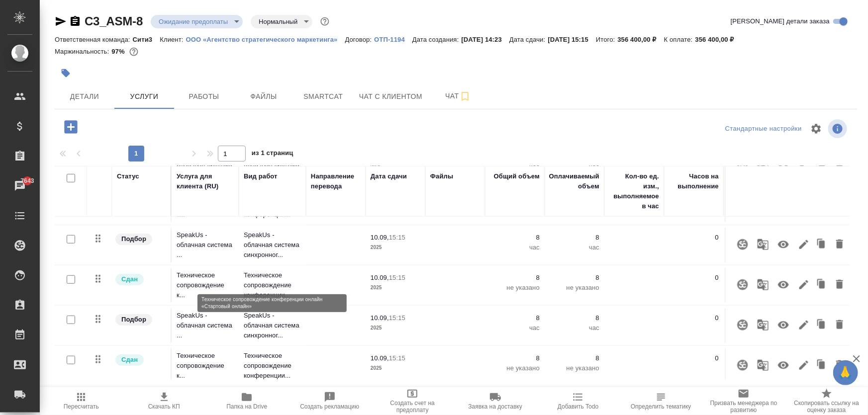
scroll to position [487, 0]
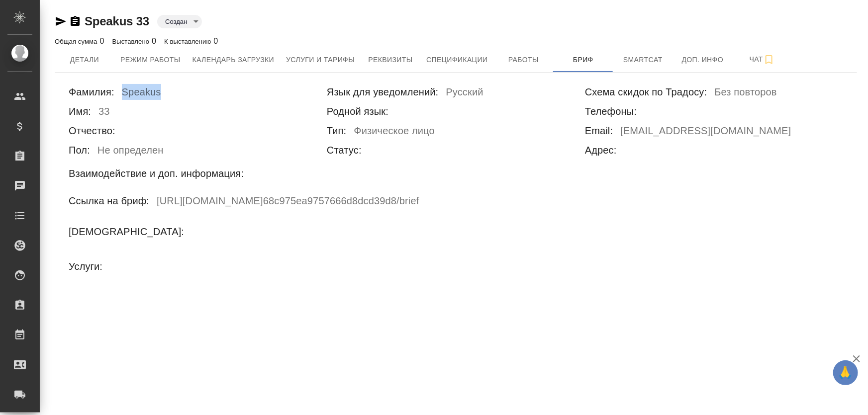
drag, startPoint x: 124, startPoint y: 89, endPoint x: 227, endPoint y: 99, distance: 103.0
click at [233, 95] on div "Фамилия: Speakus" at bounding box center [198, 93] width 258 height 19
drag, startPoint x: 99, startPoint y: 108, endPoint x: 174, endPoint y: 118, distance: 75.2
click at [174, 118] on div "Имя: 33" at bounding box center [198, 112] width 258 height 19
drag, startPoint x: 99, startPoint y: 149, endPoint x: 240, endPoint y: 148, distance: 140.3
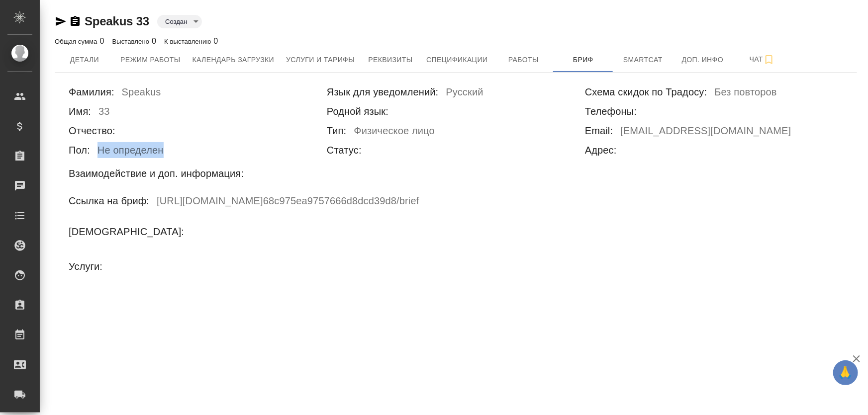
click at [240, 148] on div "Пол: Не определен" at bounding box center [198, 151] width 258 height 19
click at [351, 197] on h6 "[URL][DOMAIN_NAME] 68c975ea9757666d8dcd39d8 /brief" at bounding box center [288, 202] width 263 height 19
click at [846, 93] on div "Фамилия: [PERSON_NAME] Имя: 33 Отчество: Пол: Не определен Язык для уведомлений…" at bounding box center [456, 183] width 802 height 221
click at [840, 92] on div "Схема скидок по Традосу: Без повторов" at bounding box center [714, 93] width 258 height 19
drag, startPoint x: 114, startPoint y: 90, endPoint x: 222, endPoint y: 99, distance: 107.9
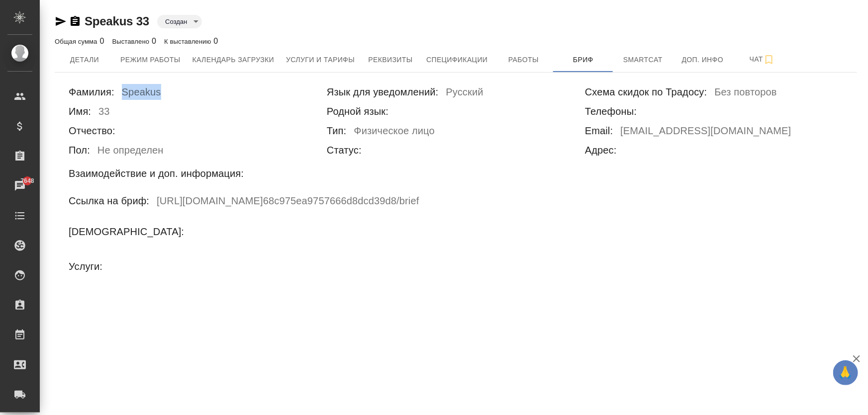
click at [226, 96] on div "Фамилия: Speakus" at bounding box center [198, 93] width 258 height 19
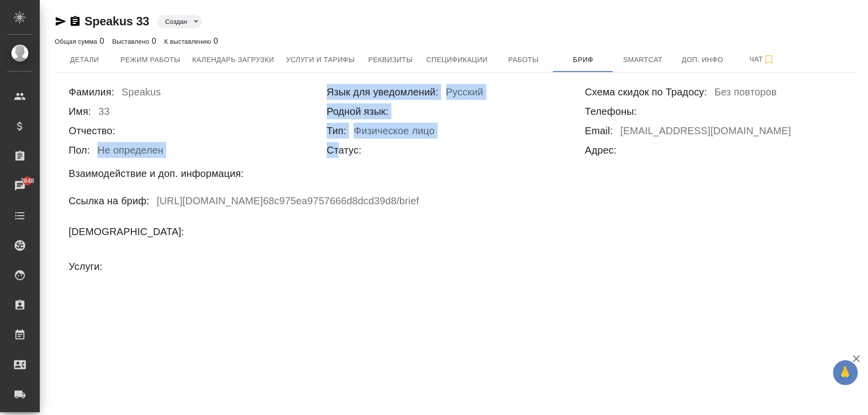
drag, startPoint x: 121, startPoint y: 152, endPoint x: 343, endPoint y: 149, distance: 221.9
click at [338, 149] on div "Фамилия: [PERSON_NAME] Имя: 33 Отчество: Пол: Не определен Язык для уведомлений…" at bounding box center [456, 123] width 774 height 78
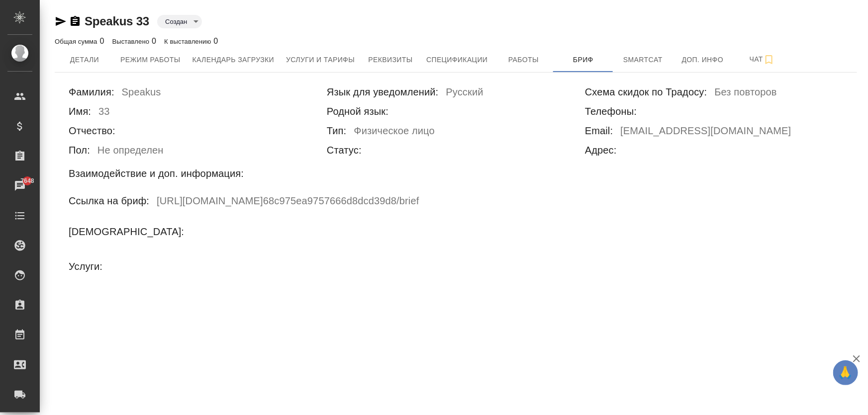
click at [509, 152] on div "Статус:" at bounding box center [456, 151] width 258 height 19
